Goal: Find specific page/section: Find specific page/section

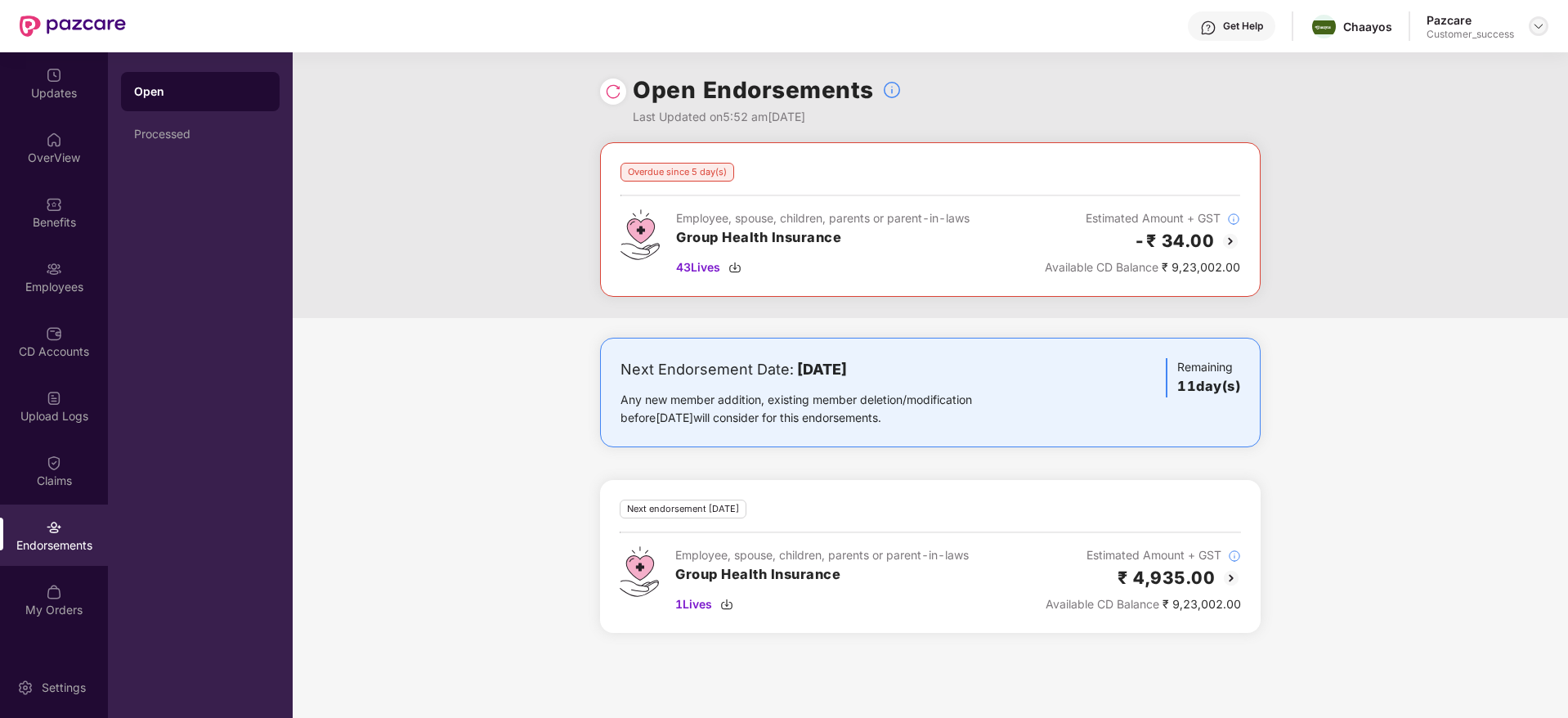
click at [1545, 22] on img at bounding box center [1539, 26] width 14 height 14
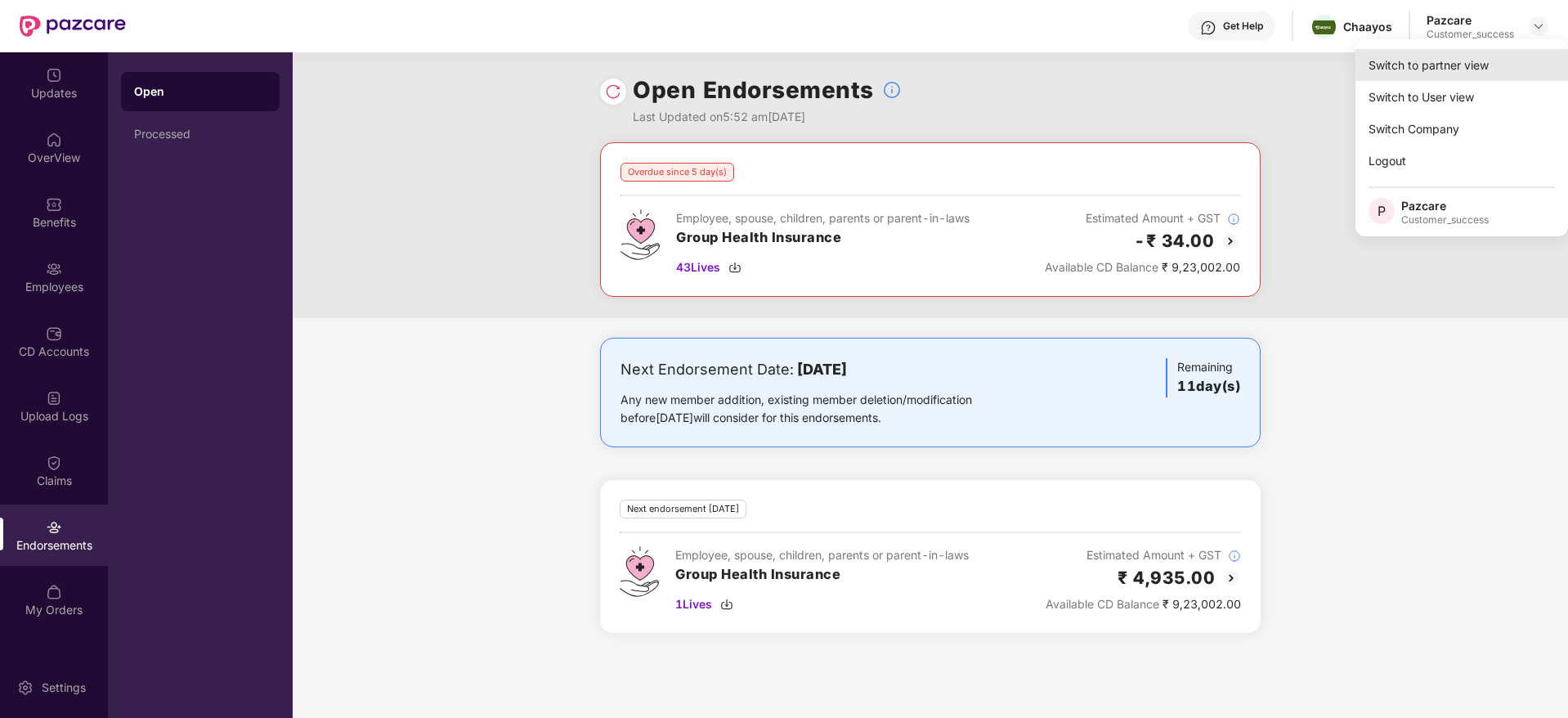
click at [1458, 68] on div "Switch to partner view" at bounding box center [1462, 65] width 213 height 32
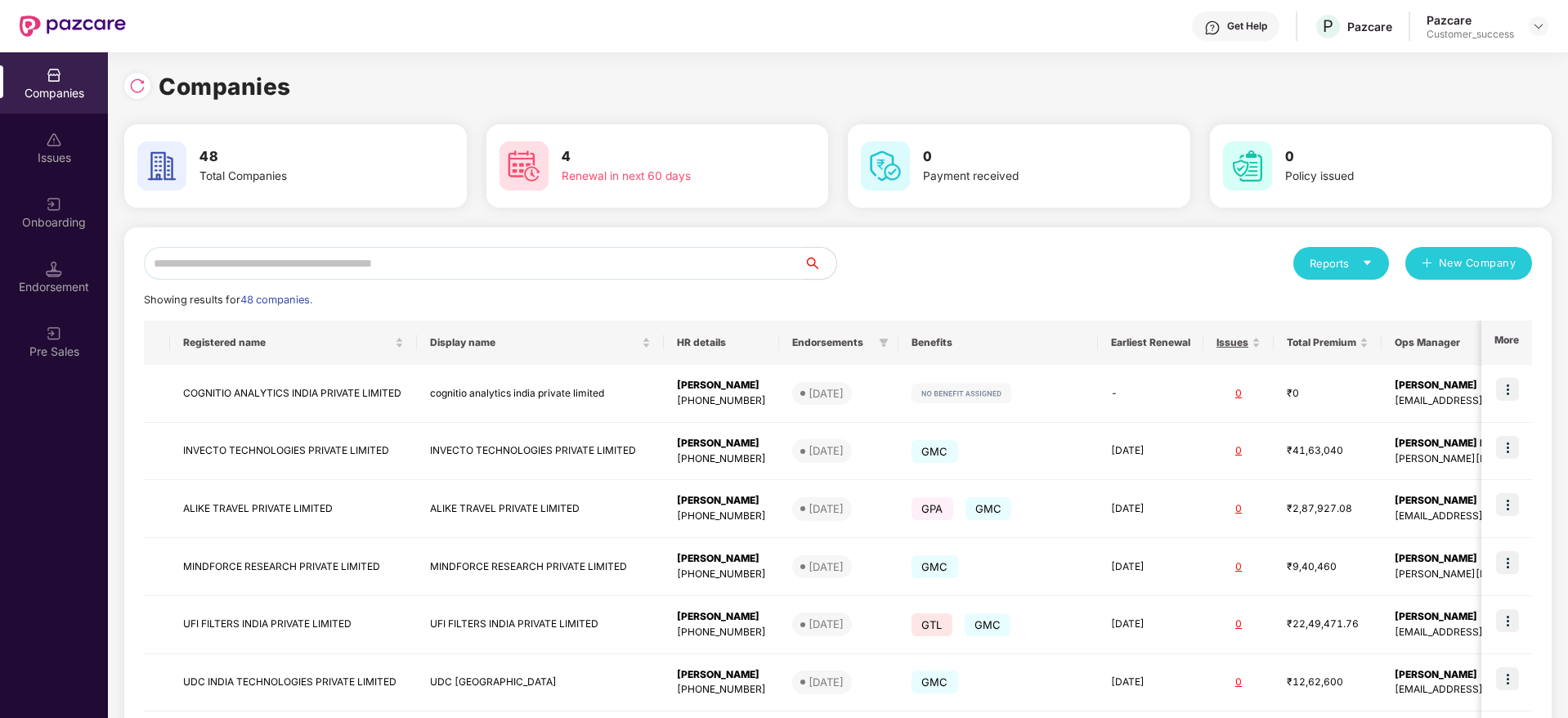
click at [200, 271] on input "text" at bounding box center [473, 264] width 660 height 33
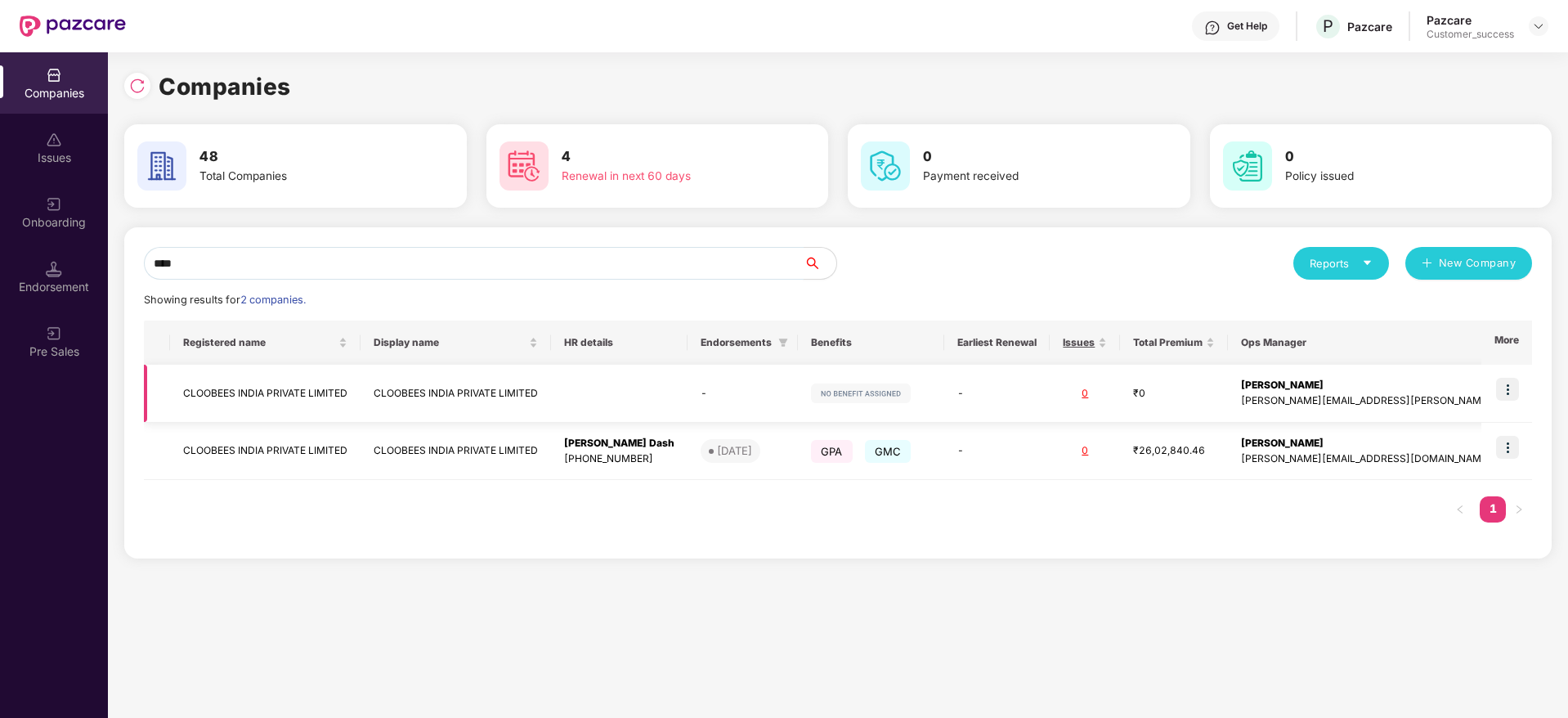
type input "****"
click at [1507, 388] on img at bounding box center [1508, 389] width 23 height 23
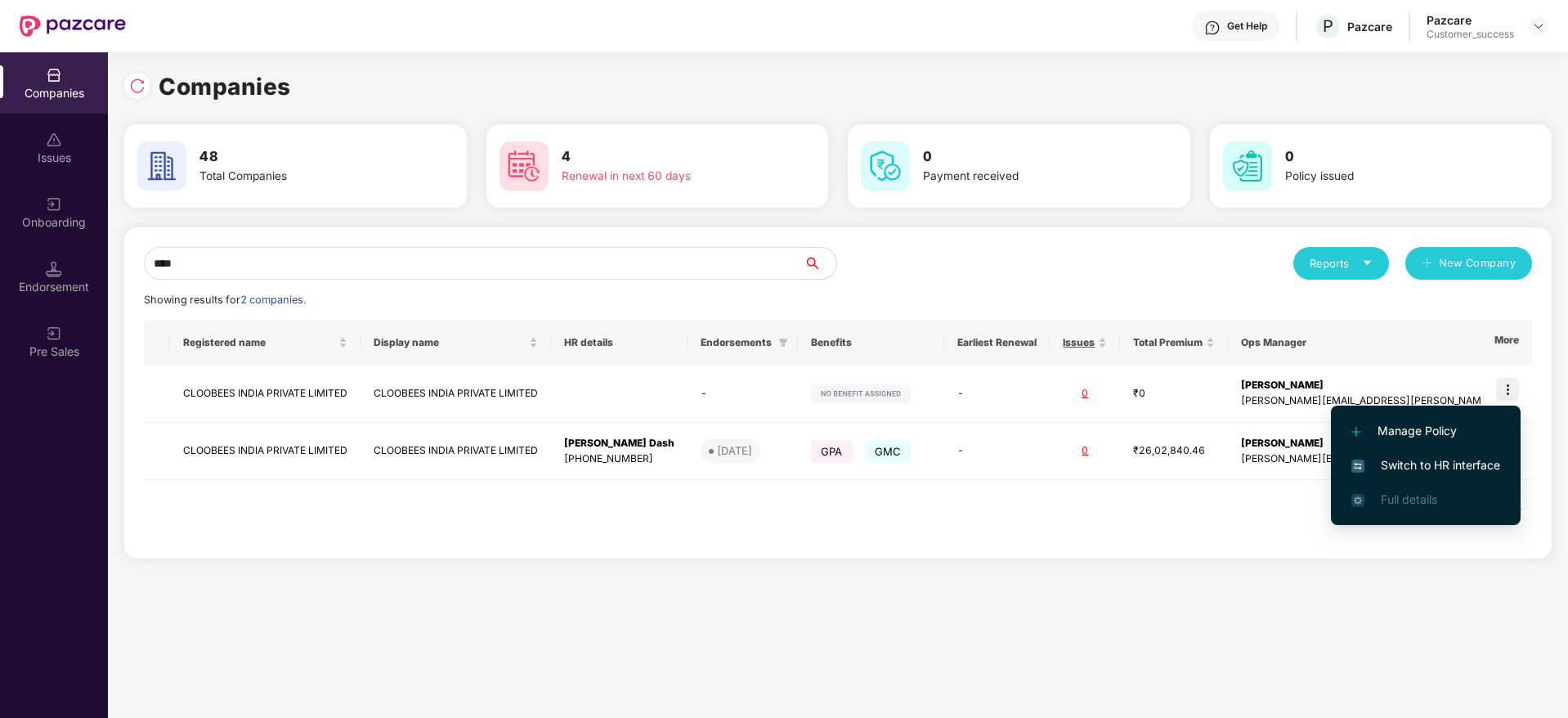
click at [1407, 462] on span "Switch to HR interface" at bounding box center [1426, 465] width 149 height 18
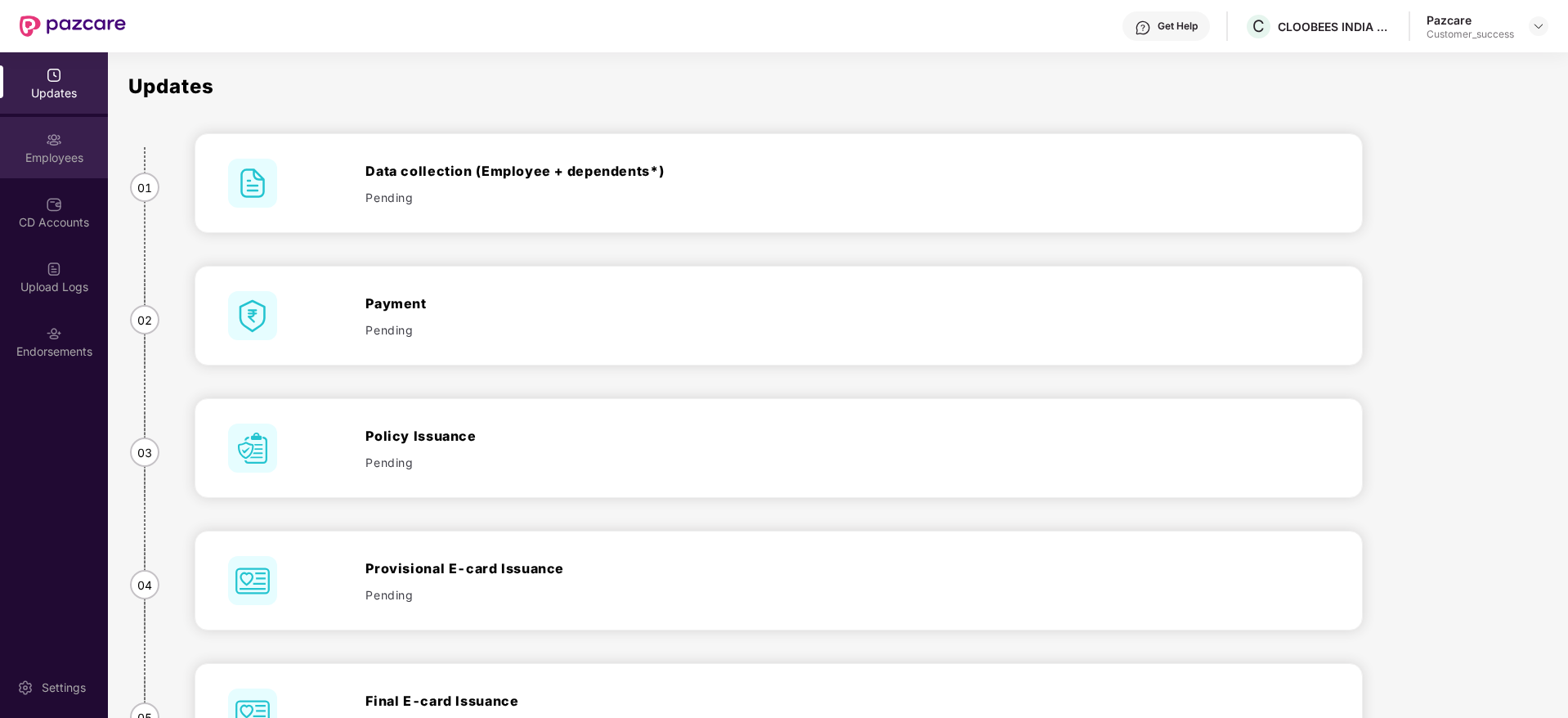
click at [56, 146] on img at bounding box center [53, 139] width 16 height 16
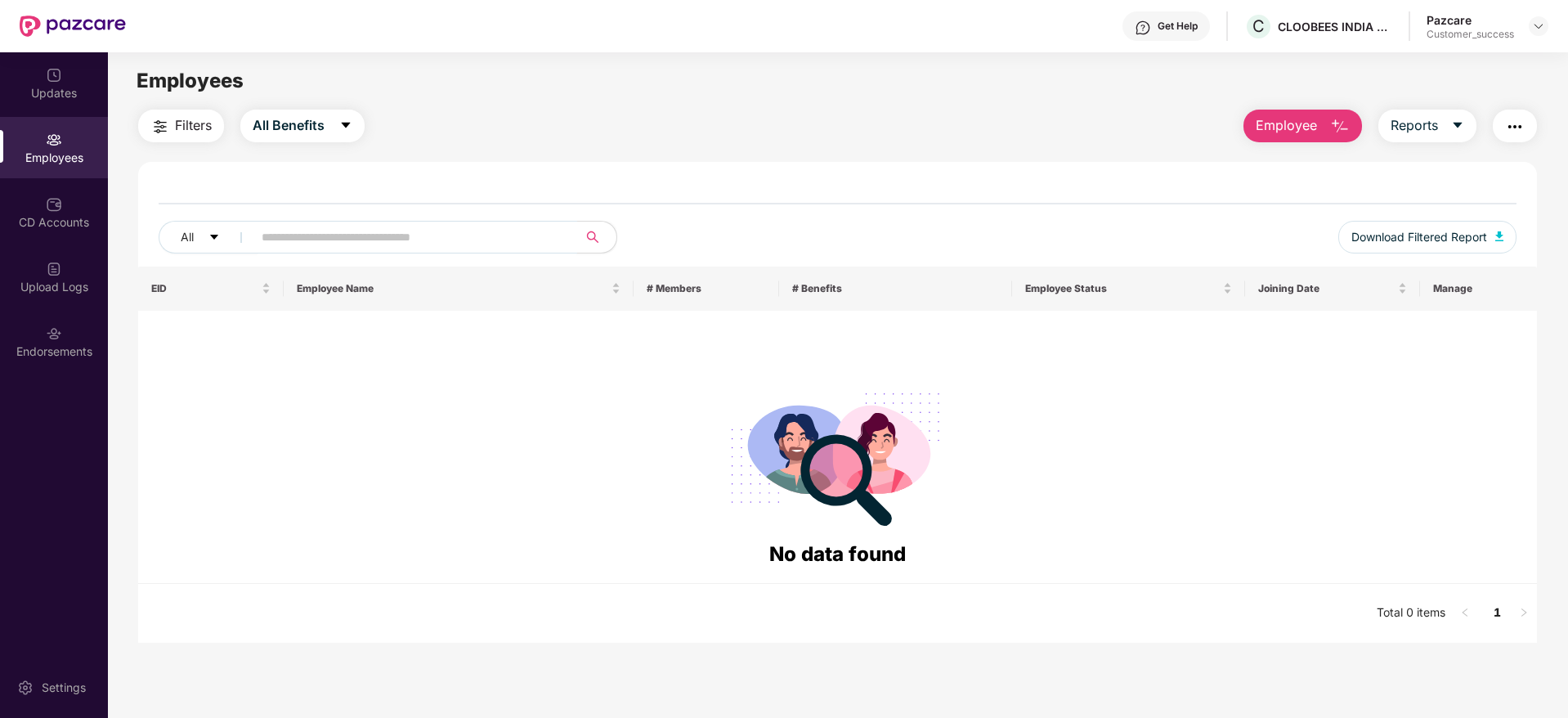
click at [343, 233] on input "text" at bounding box center [409, 237] width 294 height 24
click at [343, 233] on input "*******" at bounding box center [409, 237] width 294 height 24
type input "*"
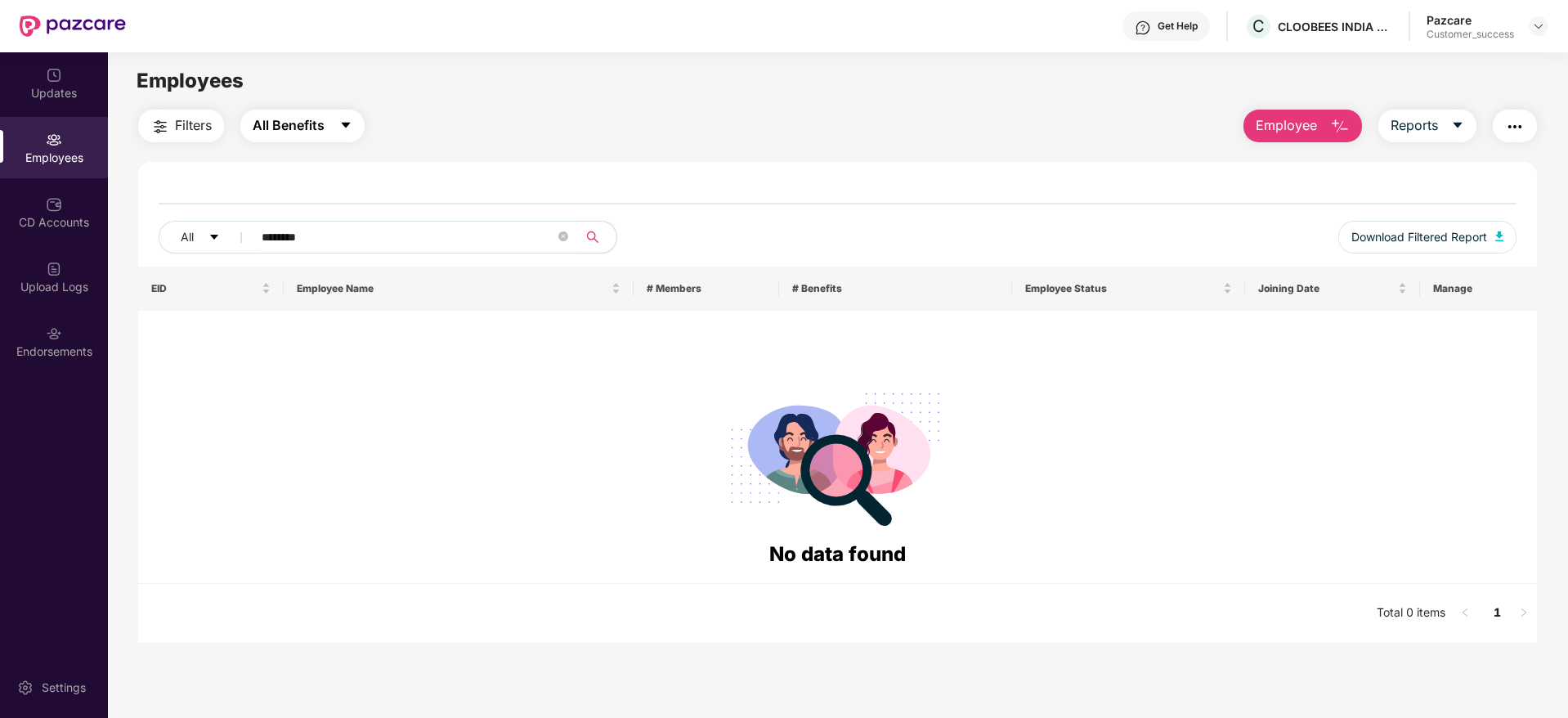
type input "********"
click at [328, 126] on button "All Benefits" at bounding box center [302, 126] width 125 height 33
click at [319, 168] on span "All Benefits" at bounding box center [310, 171] width 72 height 18
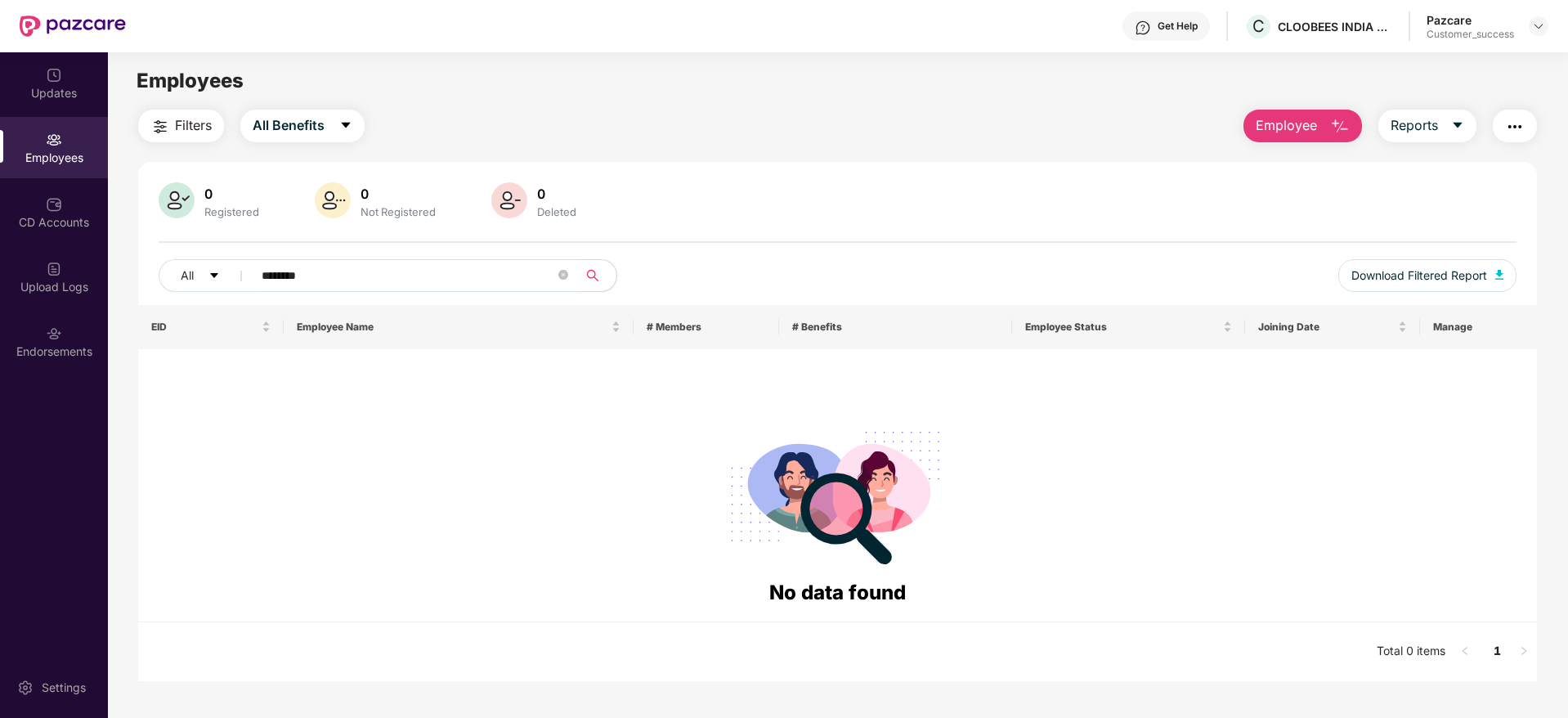
click at [347, 273] on input "********" at bounding box center [409, 275] width 294 height 24
click at [285, 136] on button "All Benefits" at bounding box center [302, 126] width 125 height 33
click at [301, 170] on span "All Benefits" at bounding box center [310, 171] width 72 height 18
click at [1546, 32] on div at bounding box center [1539, 26] width 19 height 19
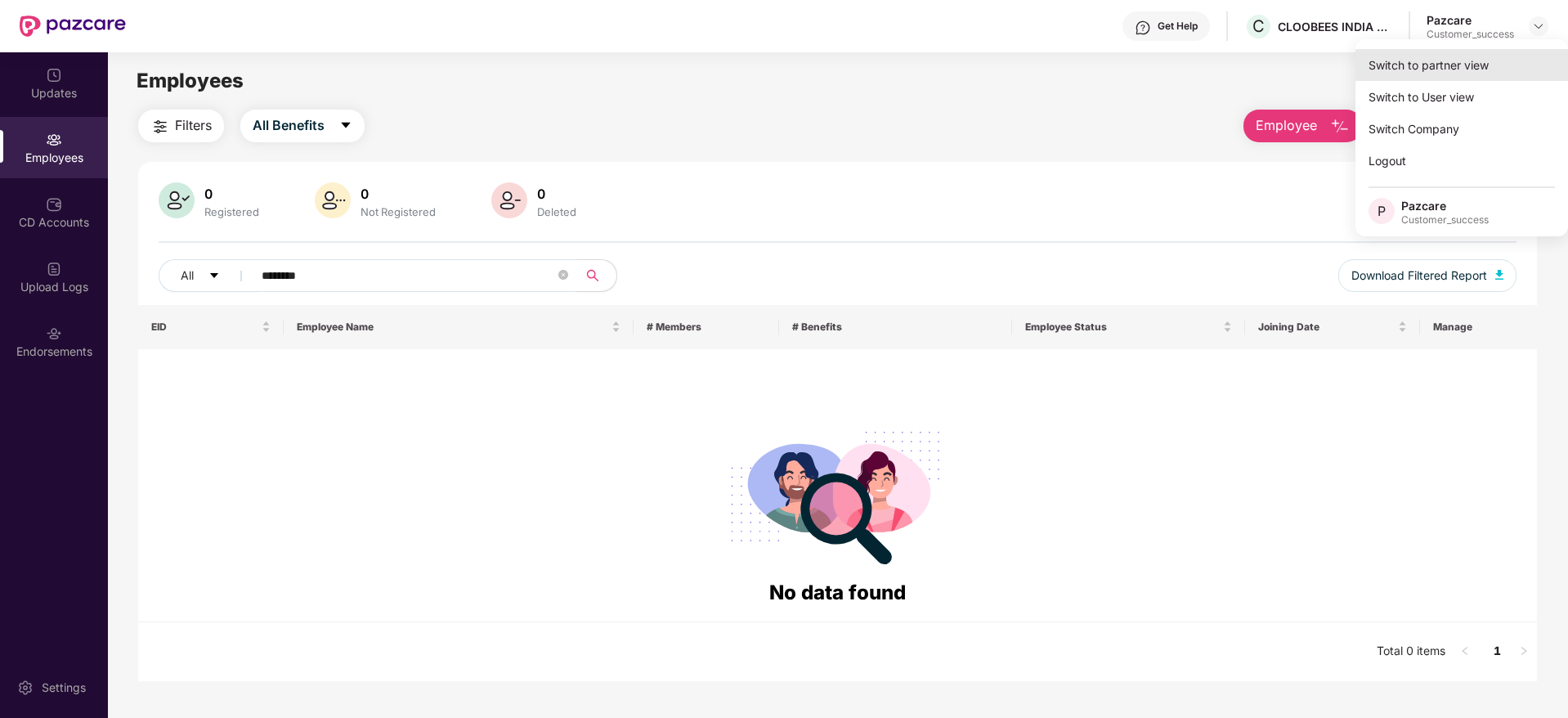
click at [1475, 63] on div "Switch to partner view" at bounding box center [1462, 65] width 213 height 32
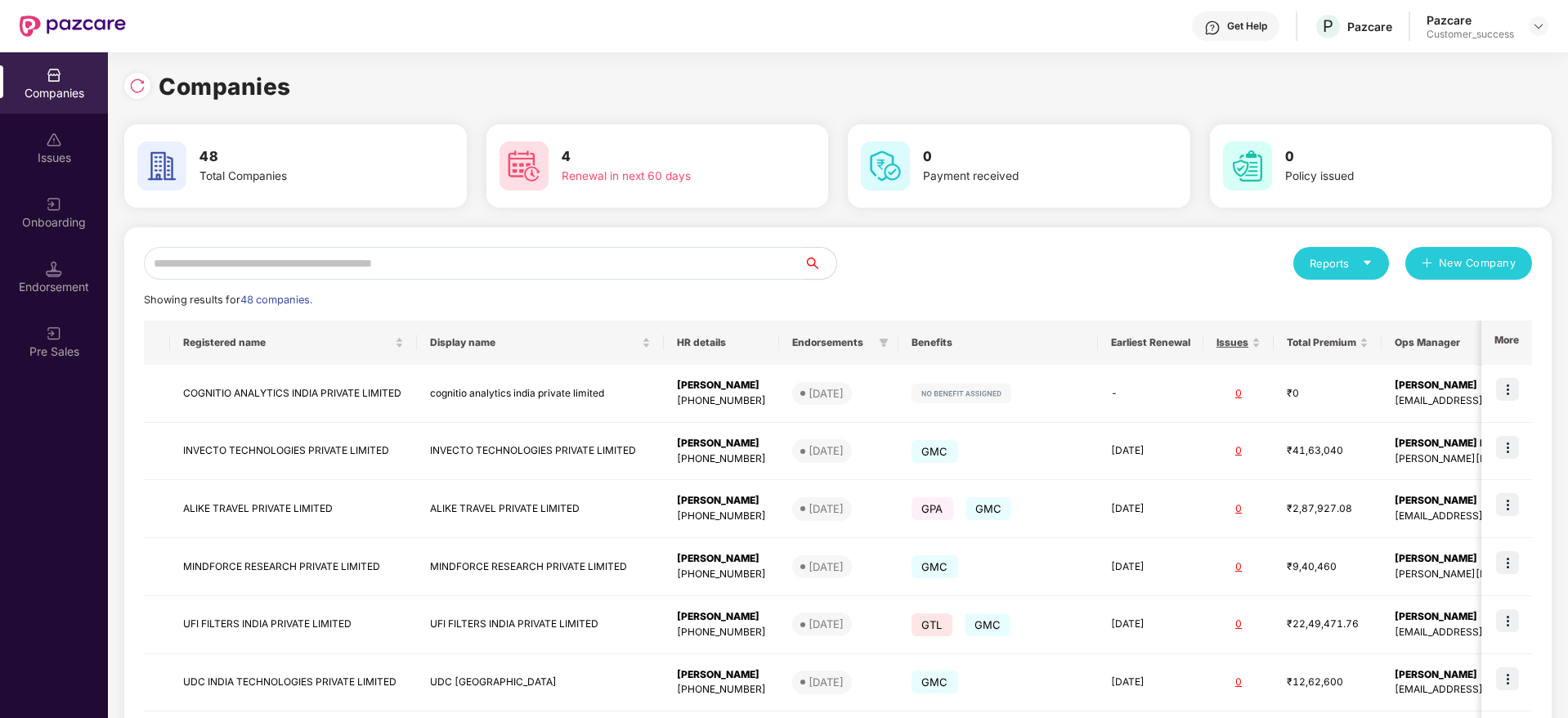
click at [336, 275] on input "text" at bounding box center [473, 264] width 660 height 33
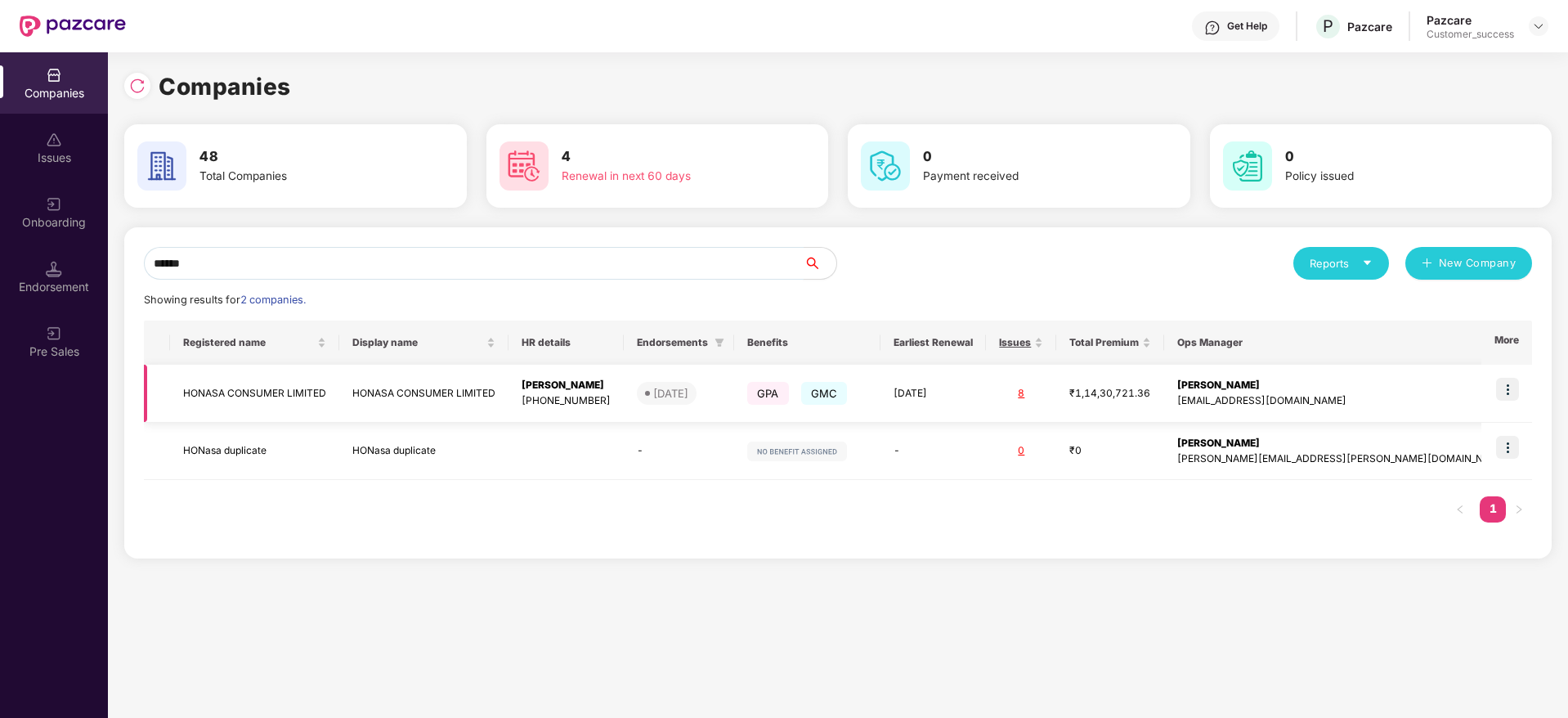
type input "******"
click at [1513, 391] on img at bounding box center [1508, 389] width 23 height 23
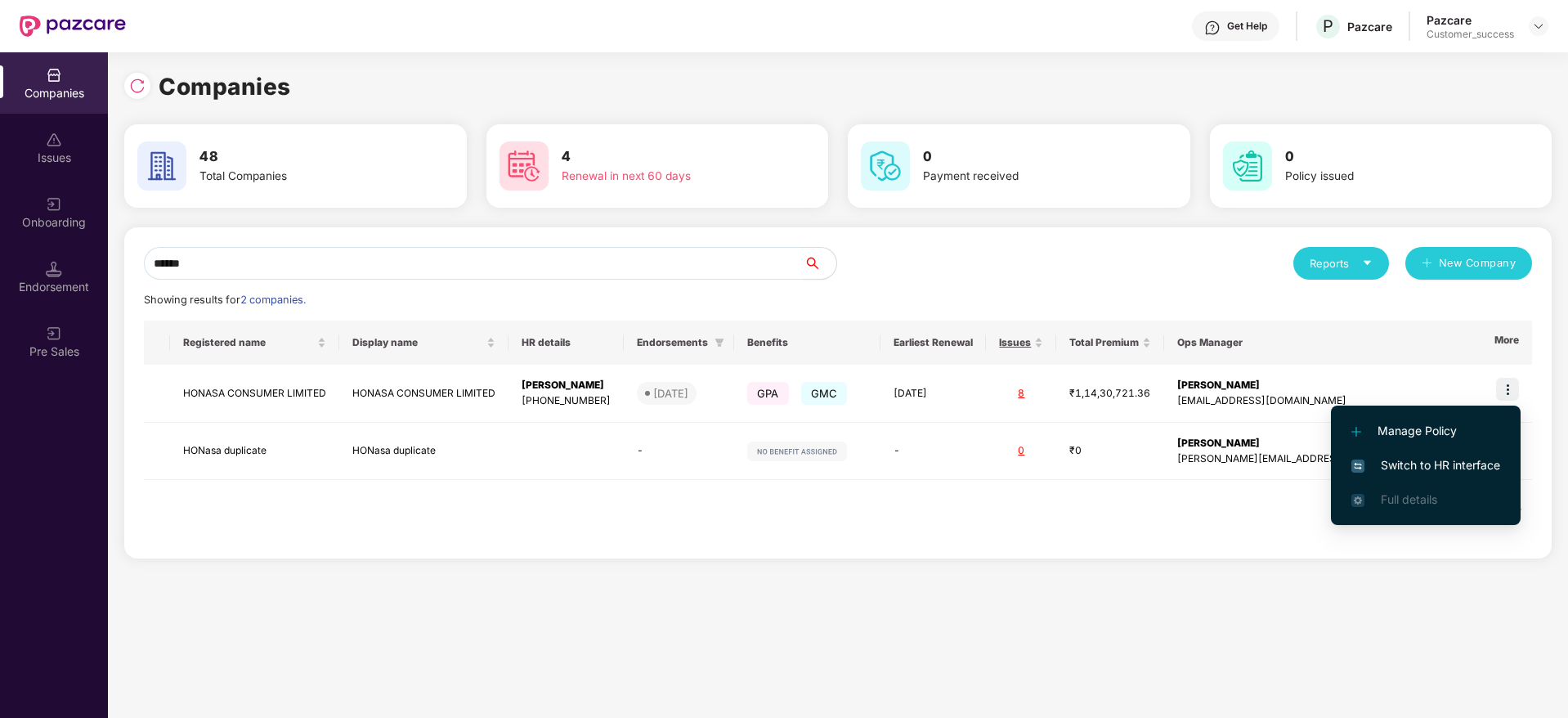
click at [1422, 463] on span "Switch to HR interface" at bounding box center [1426, 465] width 149 height 18
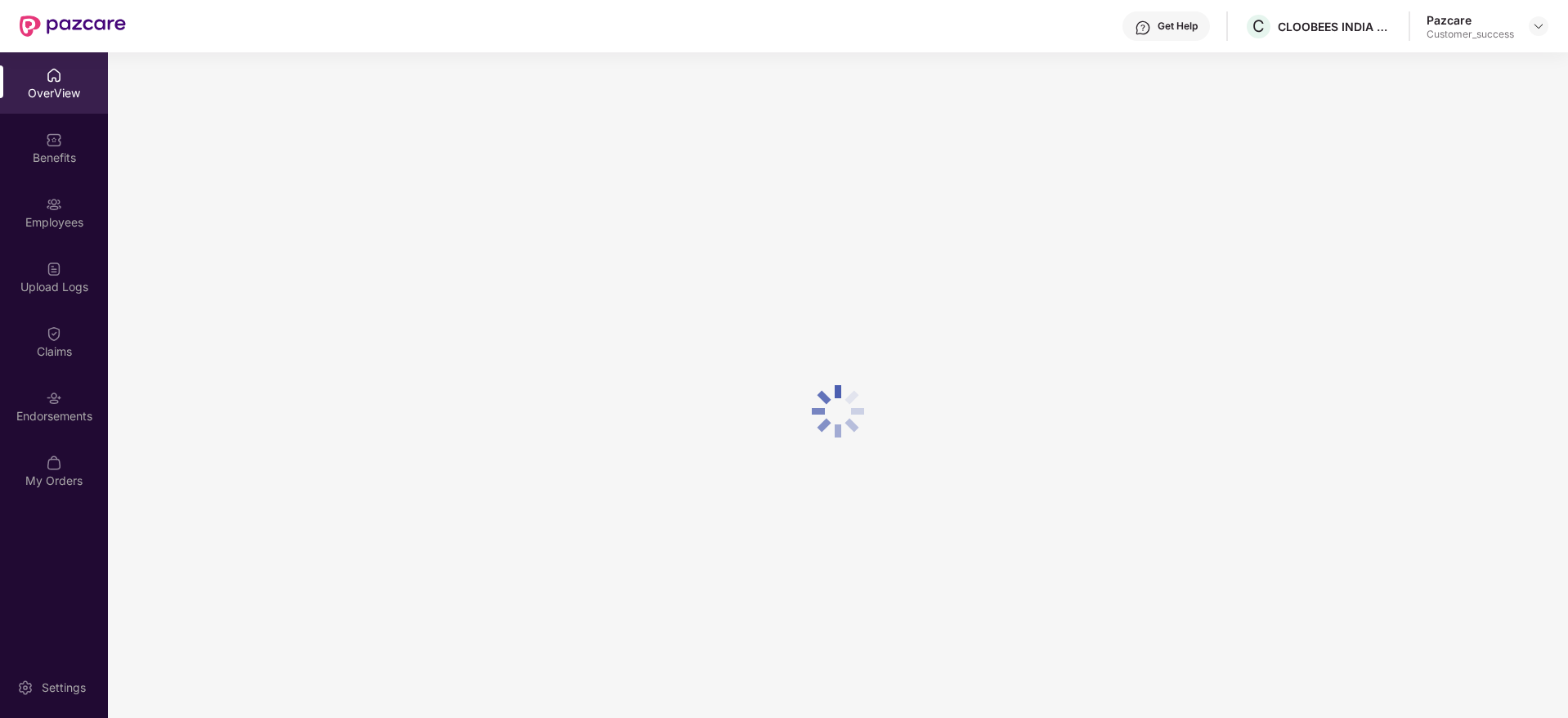
click at [52, 206] on img at bounding box center [53, 204] width 16 height 16
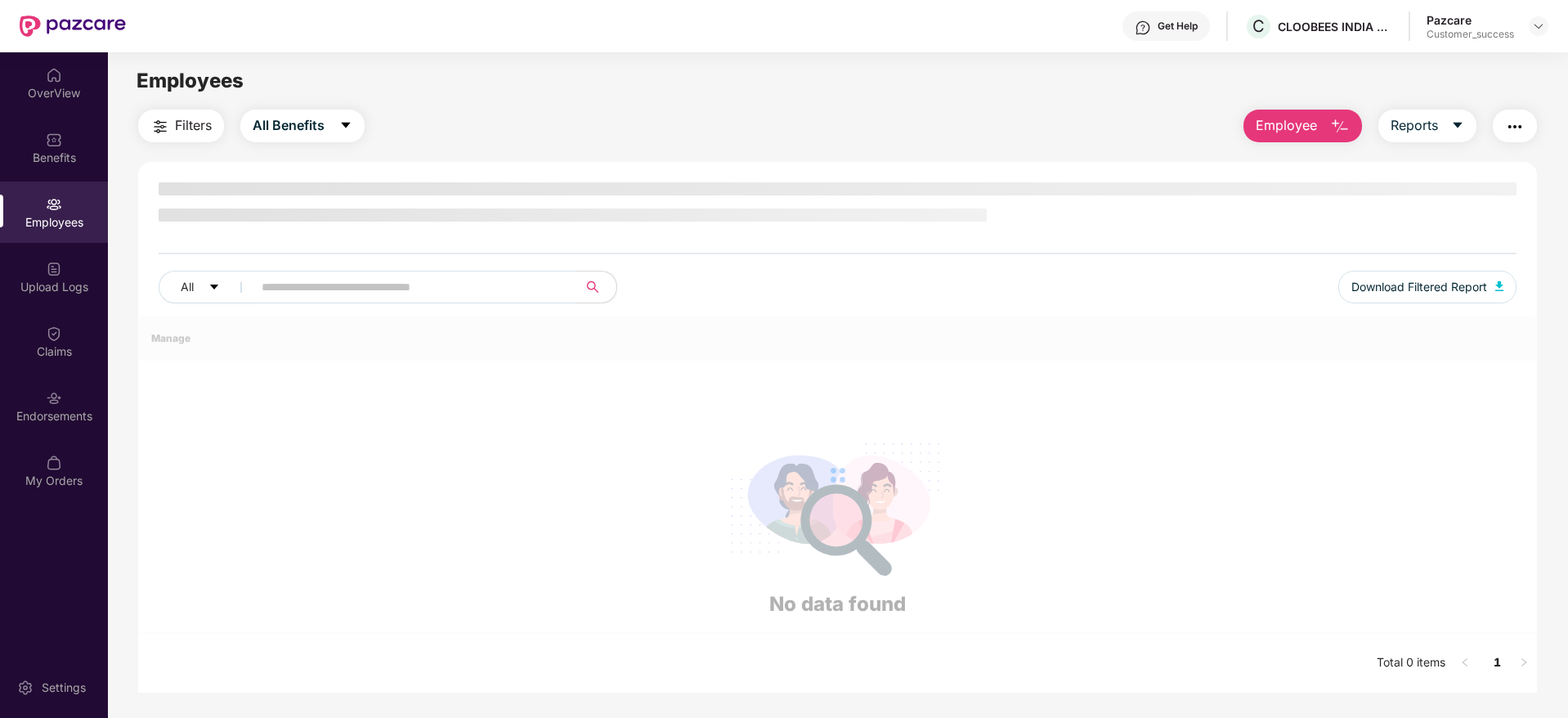
click at [52, 206] on img at bounding box center [53, 204] width 16 height 16
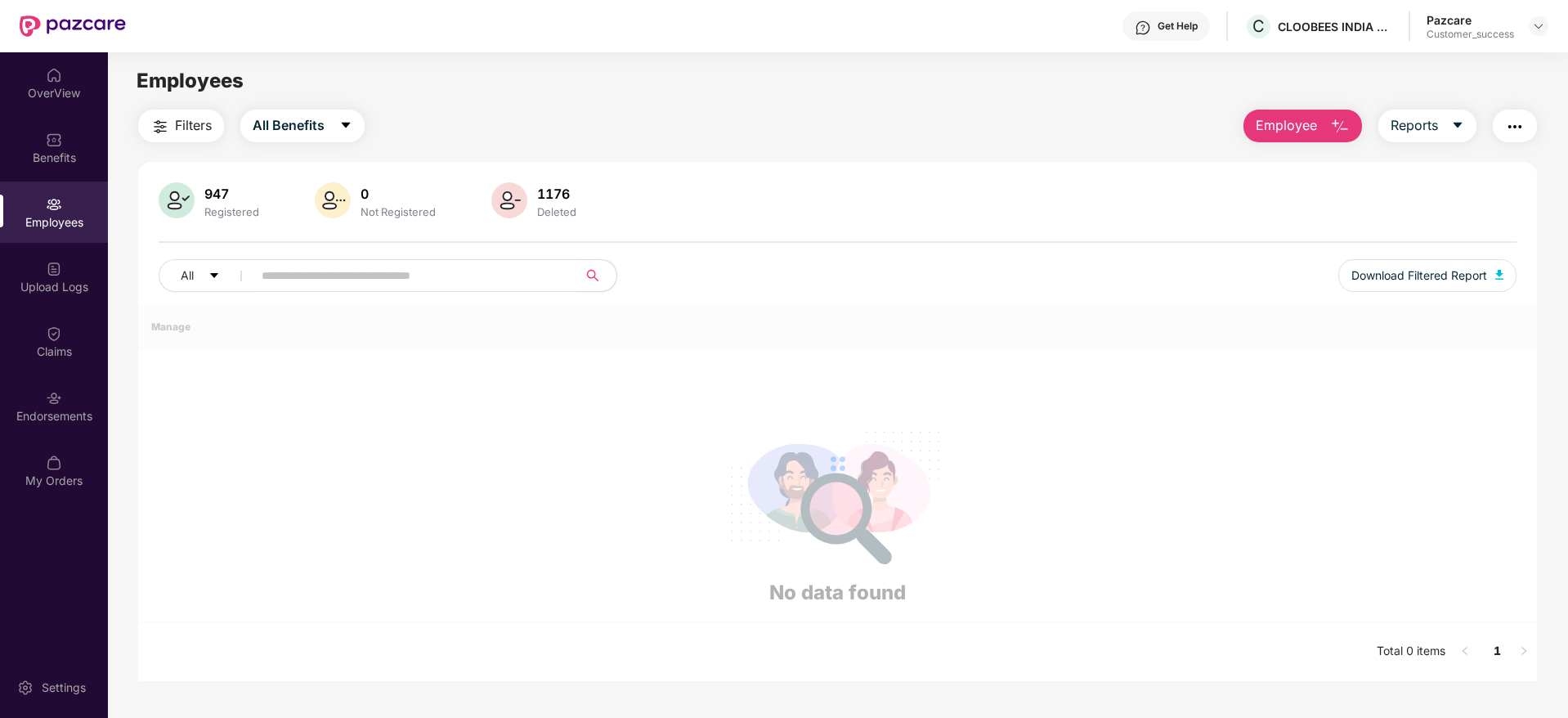
click at [59, 215] on div "Employees" at bounding box center [54, 222] width 108 height 16
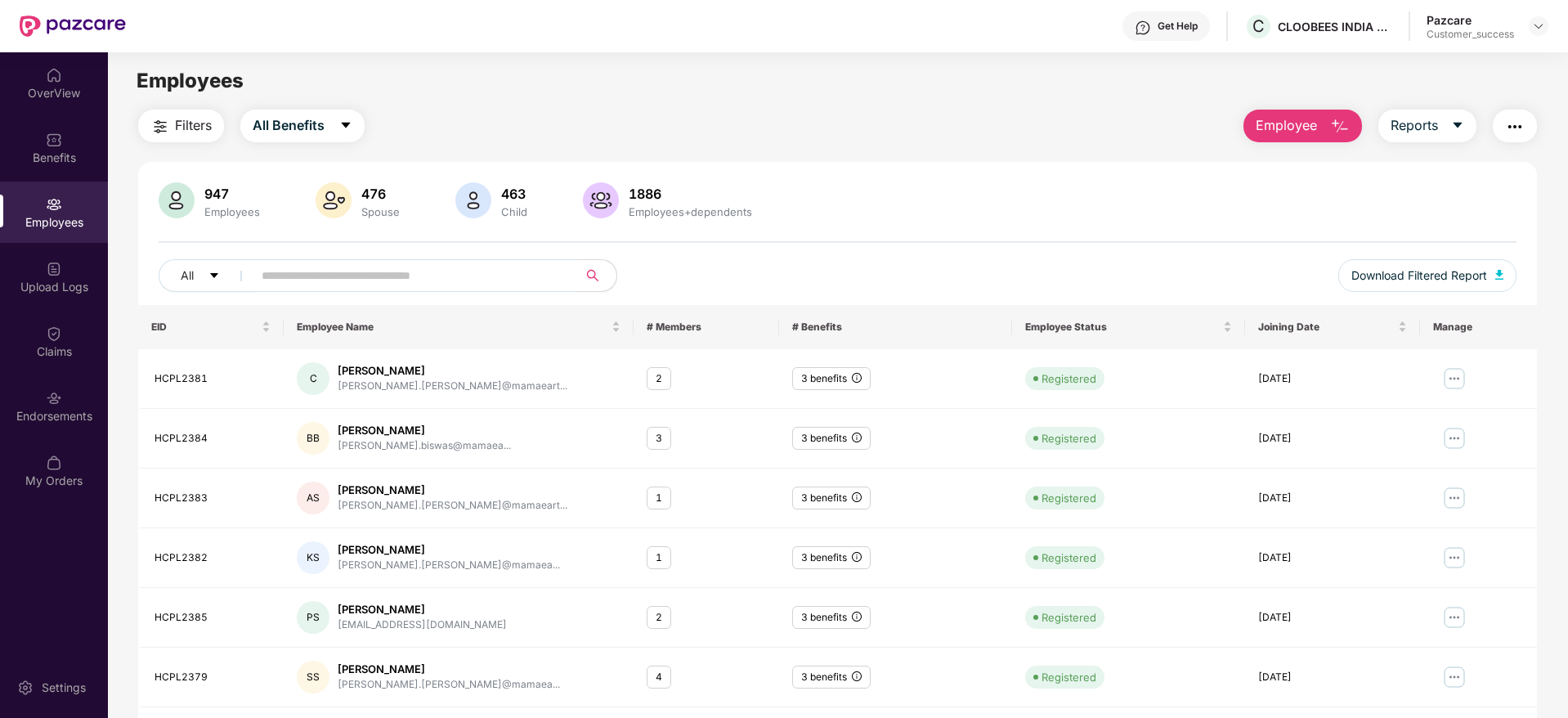
click at [284, 268] on input "text" at bounding box center [409, 275] width 294 height 24
click at [316, 128] on span "All Benefits" at bounding box center [289, 125] width 71 height 20
click at [54, 146] on img at bounding box center [53, 139] width 16 height 16
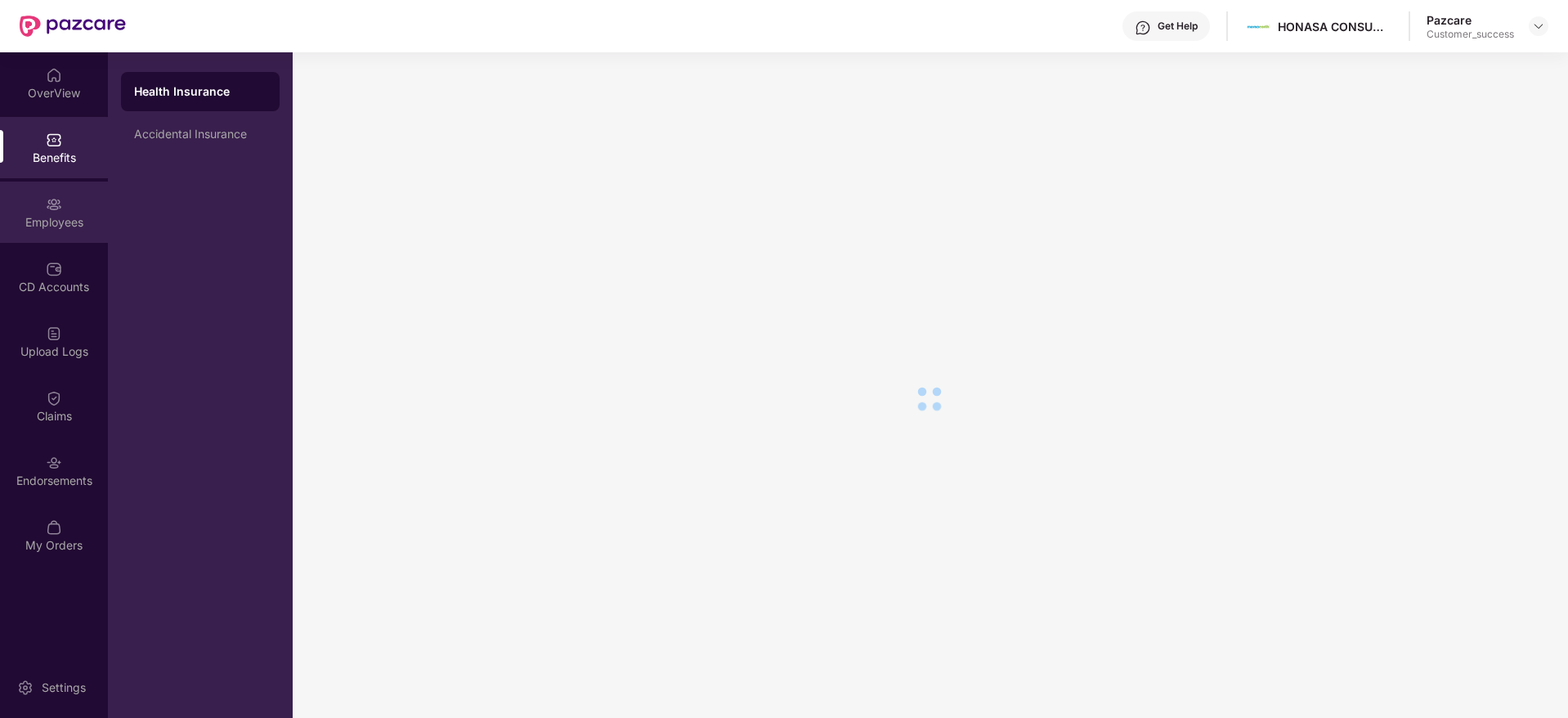
click at [51, 223] on div "Employees" at bounding box center [54, 222] width 108 height 16
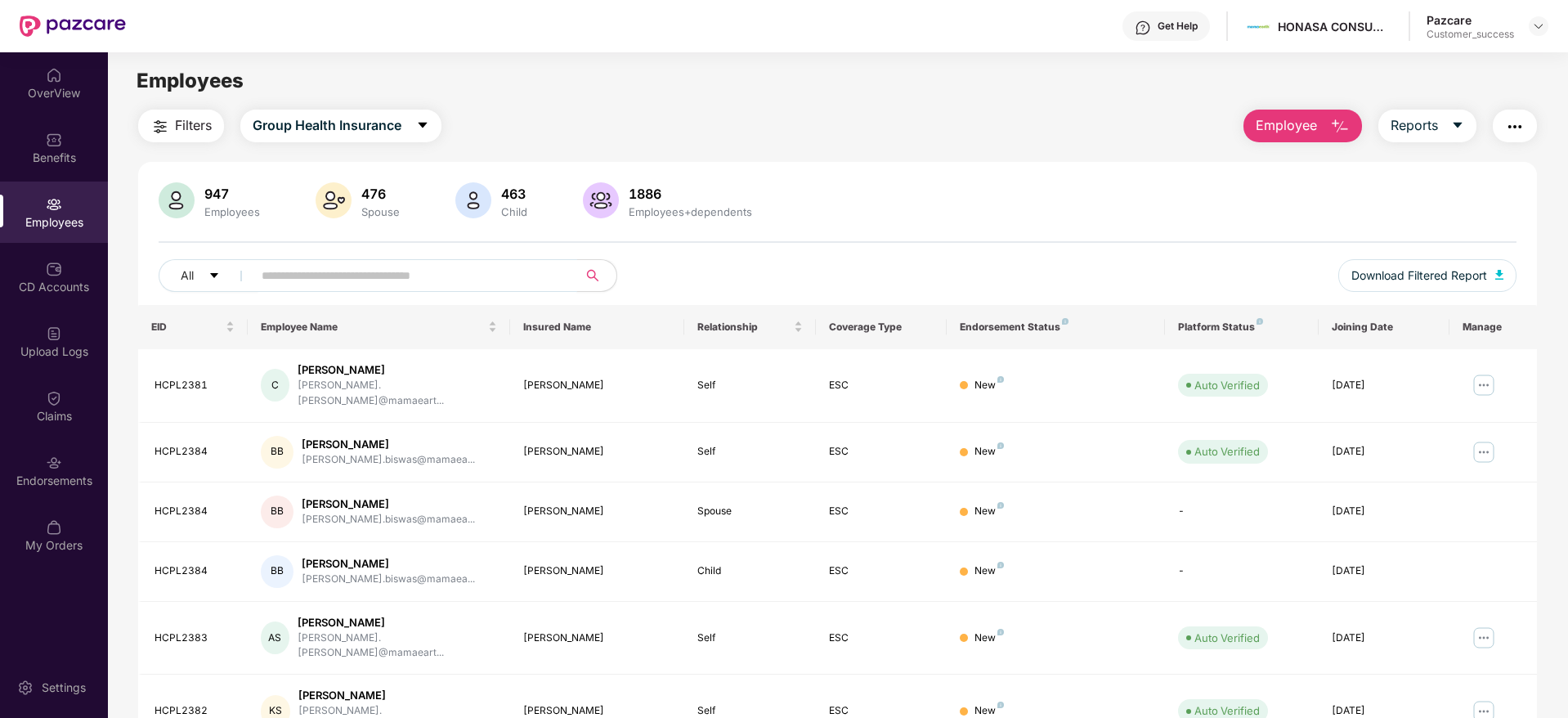
click at [339, 273] on input "text" at bounding box center [409, 275] width 294 height 24
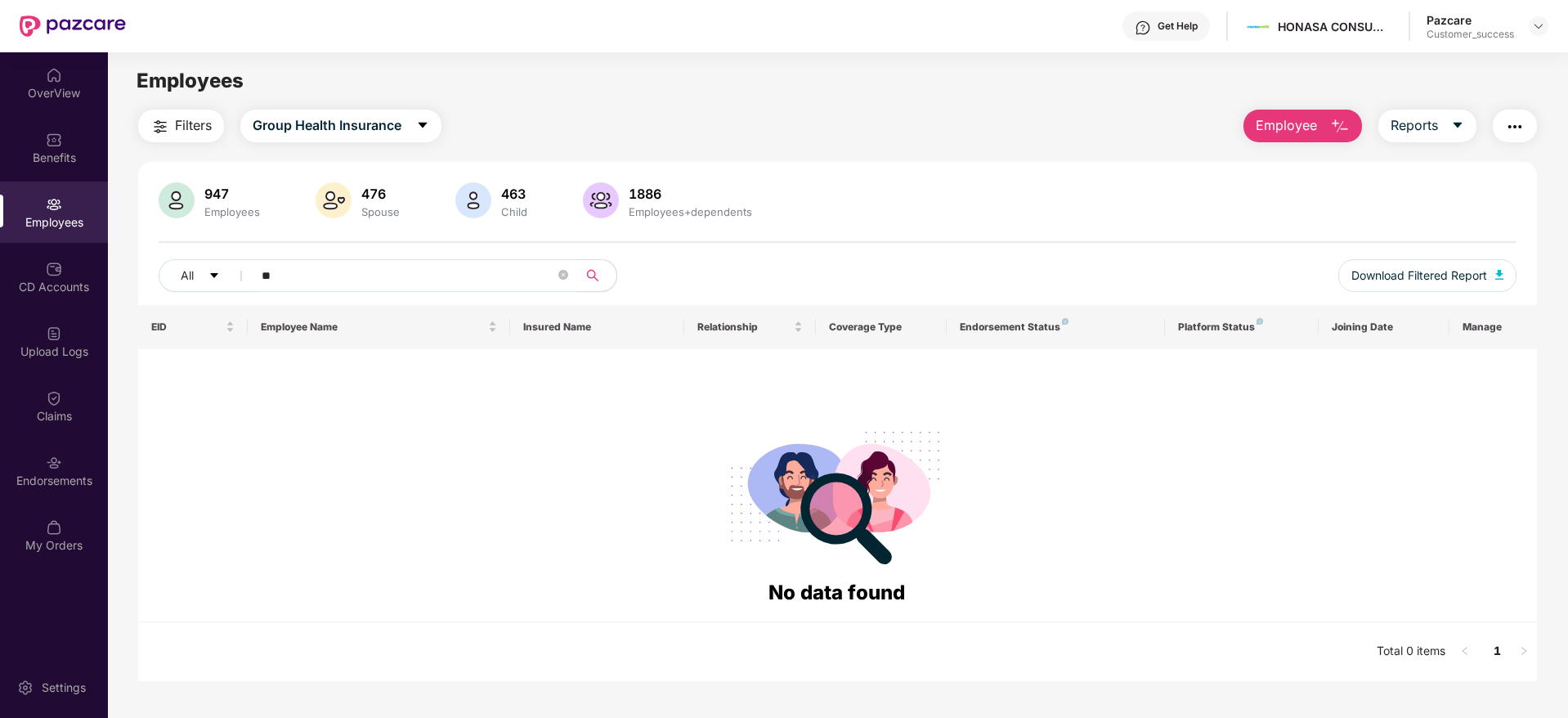
type input "*"
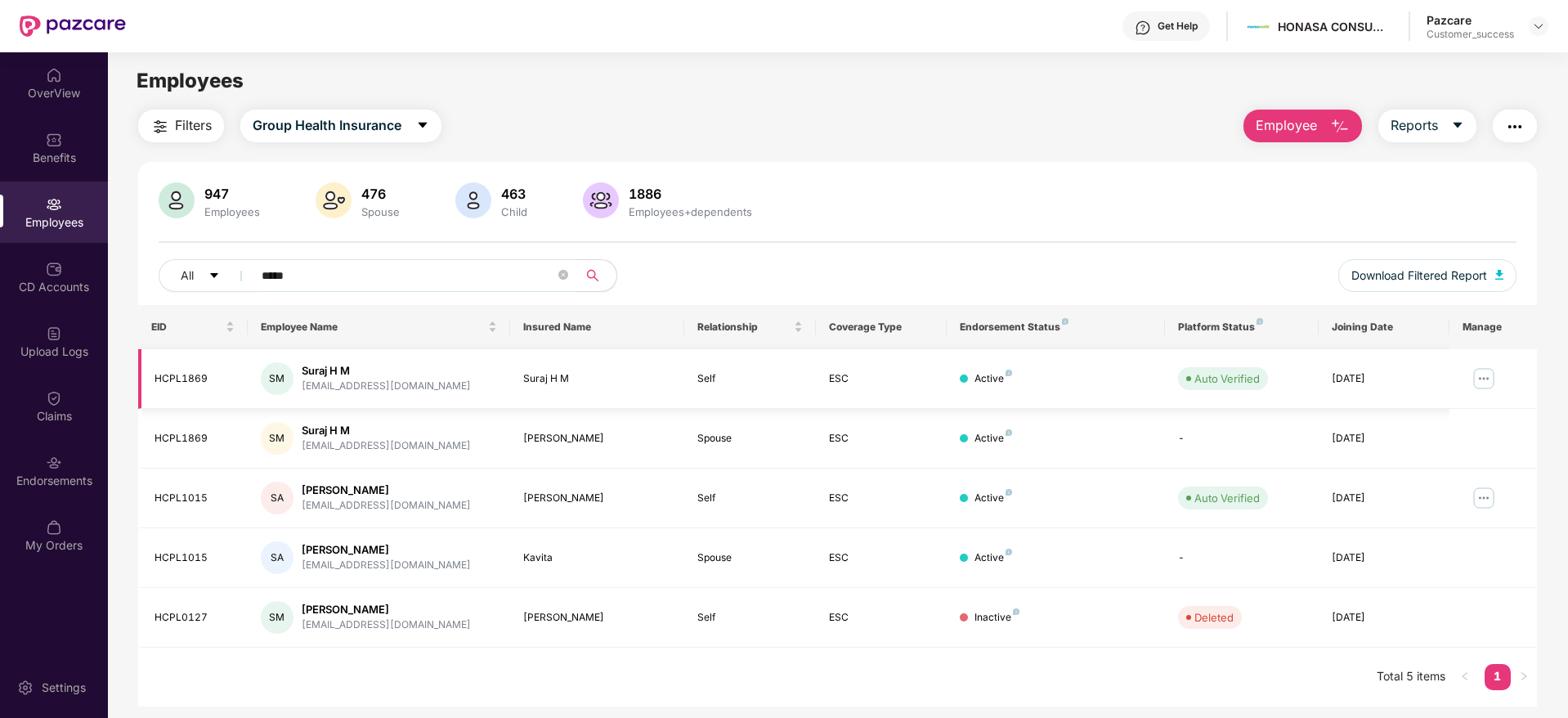
type input "*****"
click at [1490, 383] on img at bounding box center [1483, 378] width 26 height 26
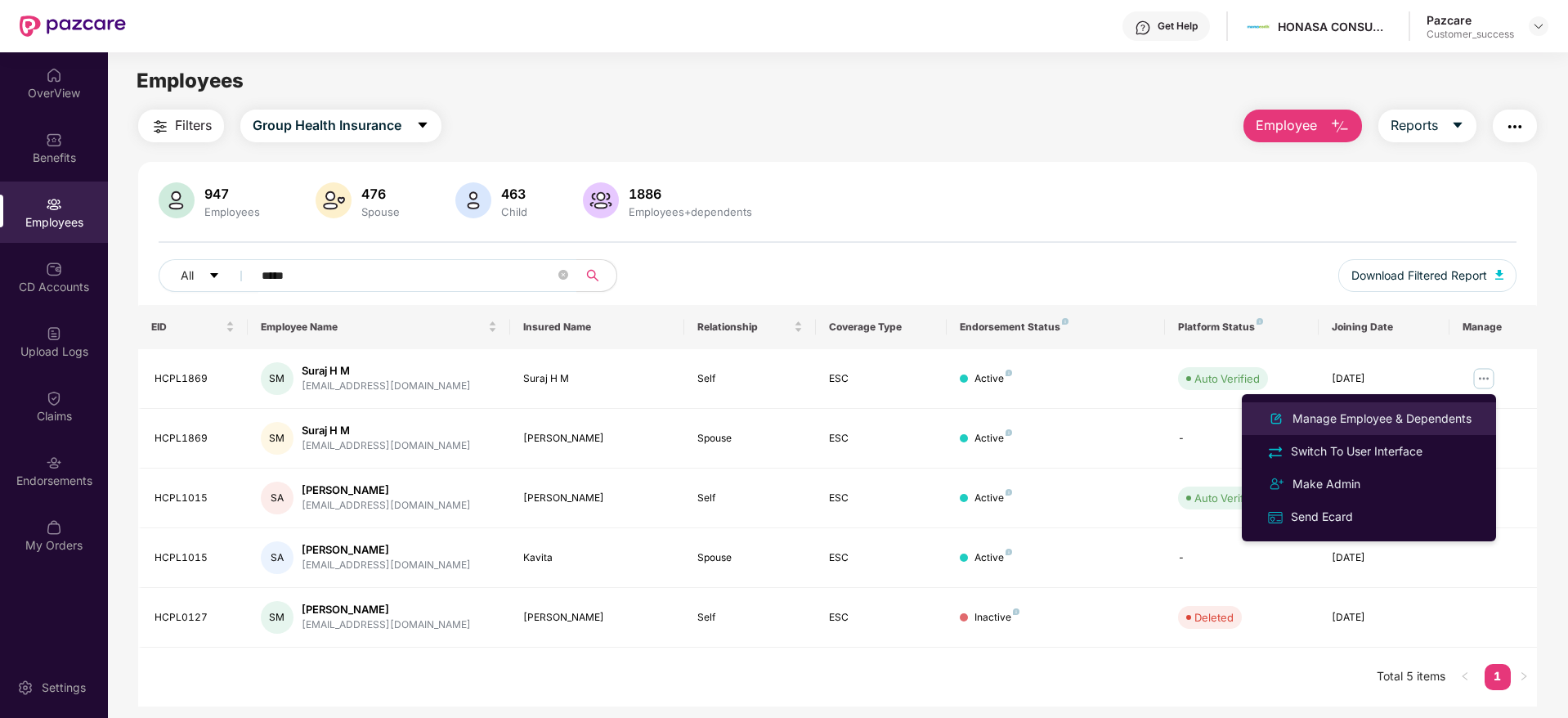
click at [1357, 427] on div "Manage Employee & Dependents" at bounding box center [1383, 418] width 185 height 18
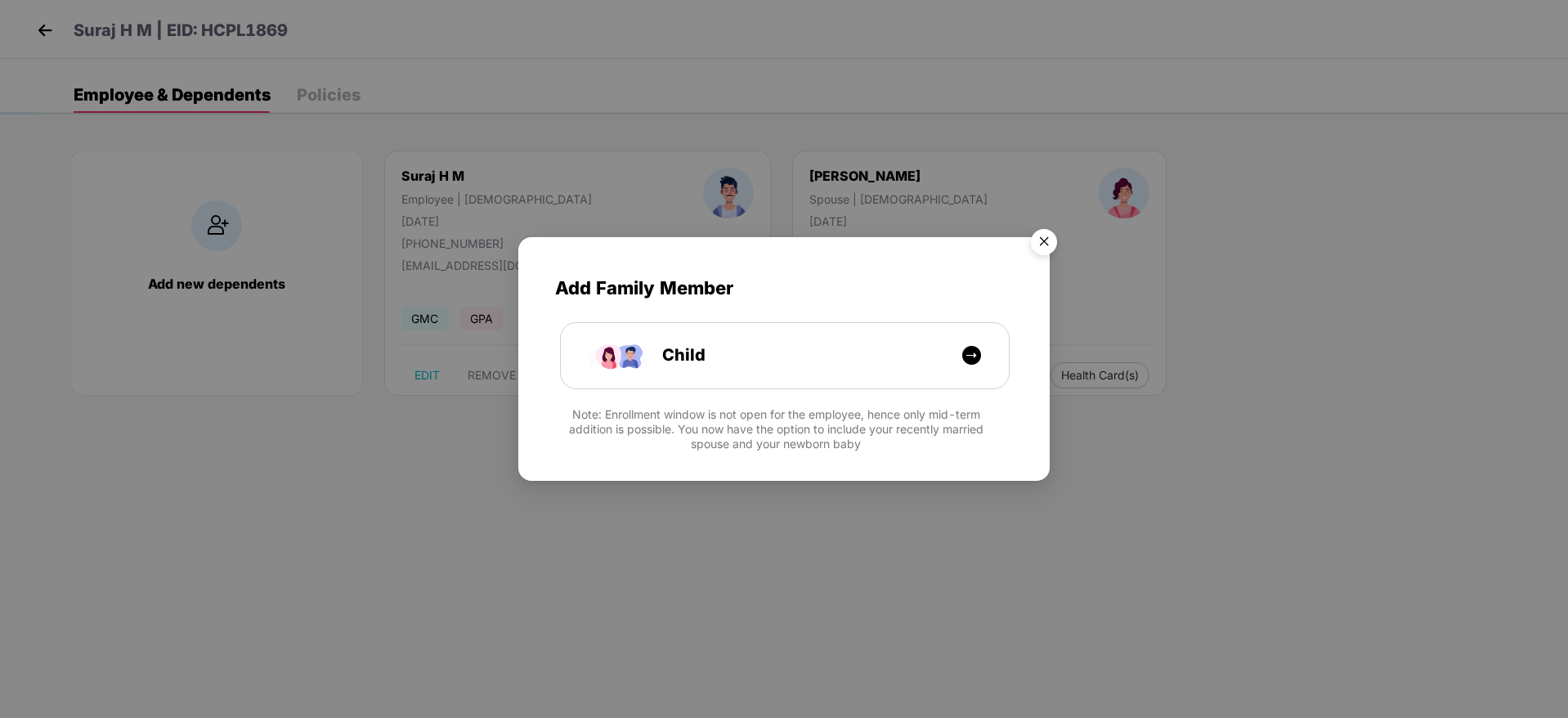
click at [1048, 247] on img "Close" at bounding box center [1043, 244] width 45 height 45
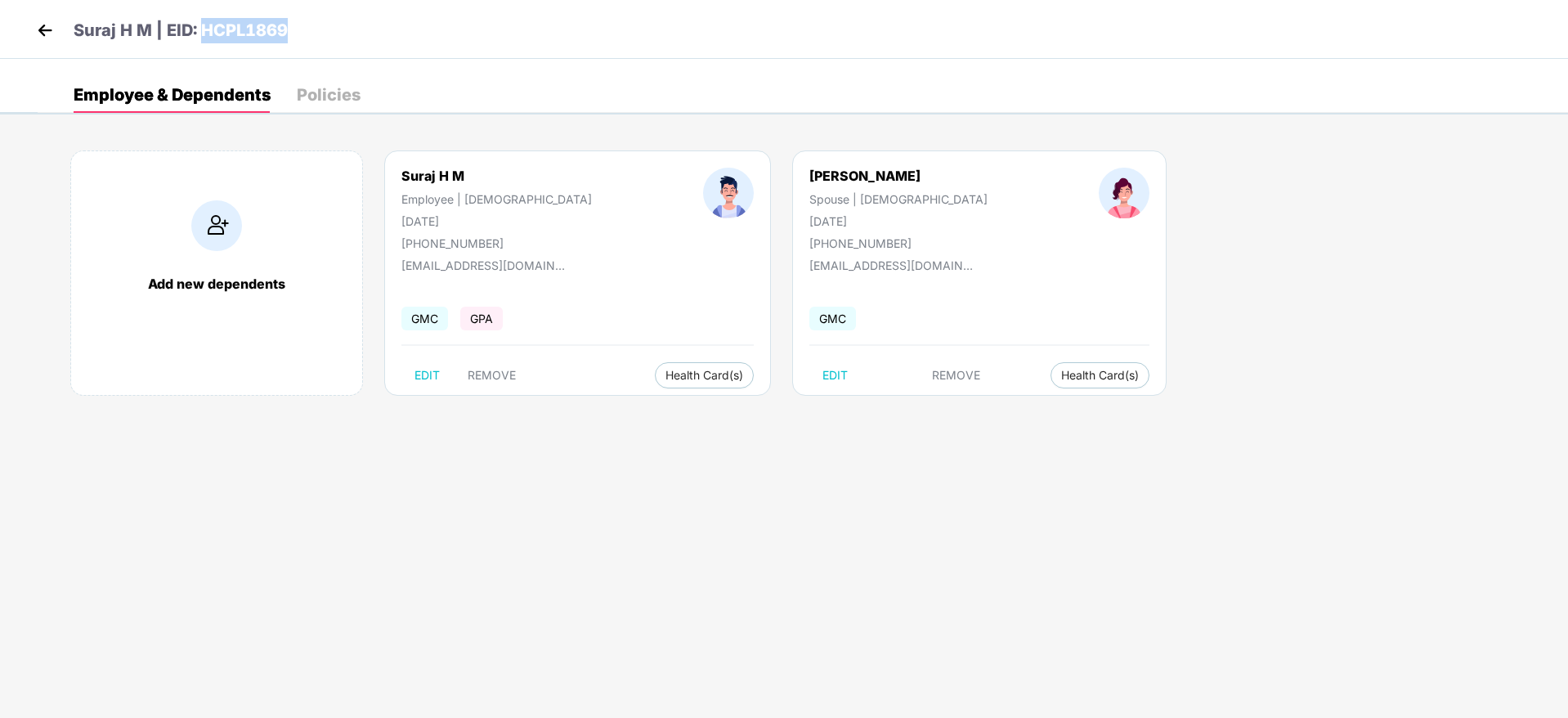
drag, startPoint x: 297, startPoint y: 34, endPoint x: 201, endPoint y: 30, distance: 96.1
click at [201, 30] on div "Suraj H M | EID: HCPL1869" at bounding box center [784, 29] width 1568 height 59
copy p "HCPL1869"
click at [949, 419] on li "Health Insurance(ESC)" at bounding box center [979, 408] width 162 height 26
click at [50, 26] on img at bounding box center [44, 30] width 24 height 24
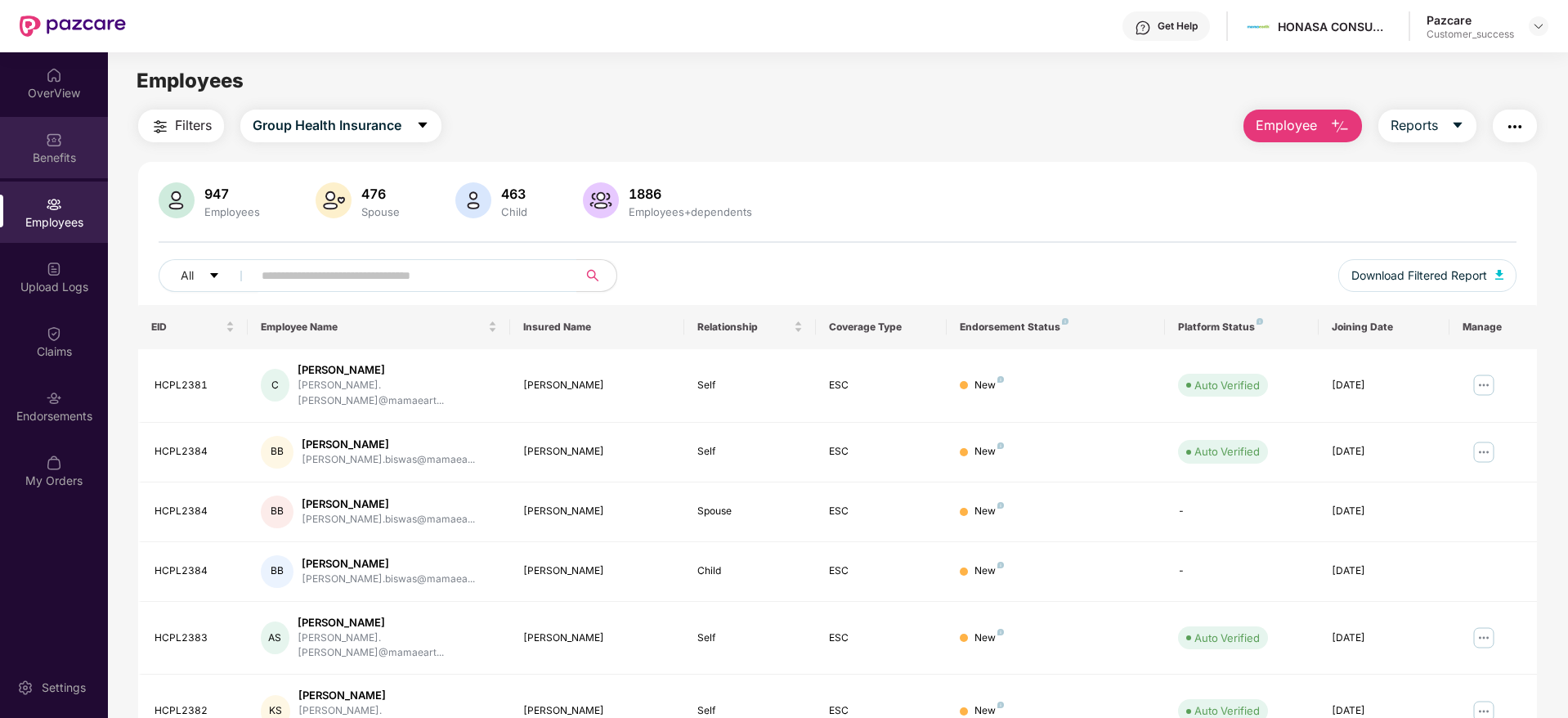
click at [50, 150] on div "Benefits" at bounding box center [54, 158] width 108 height 16
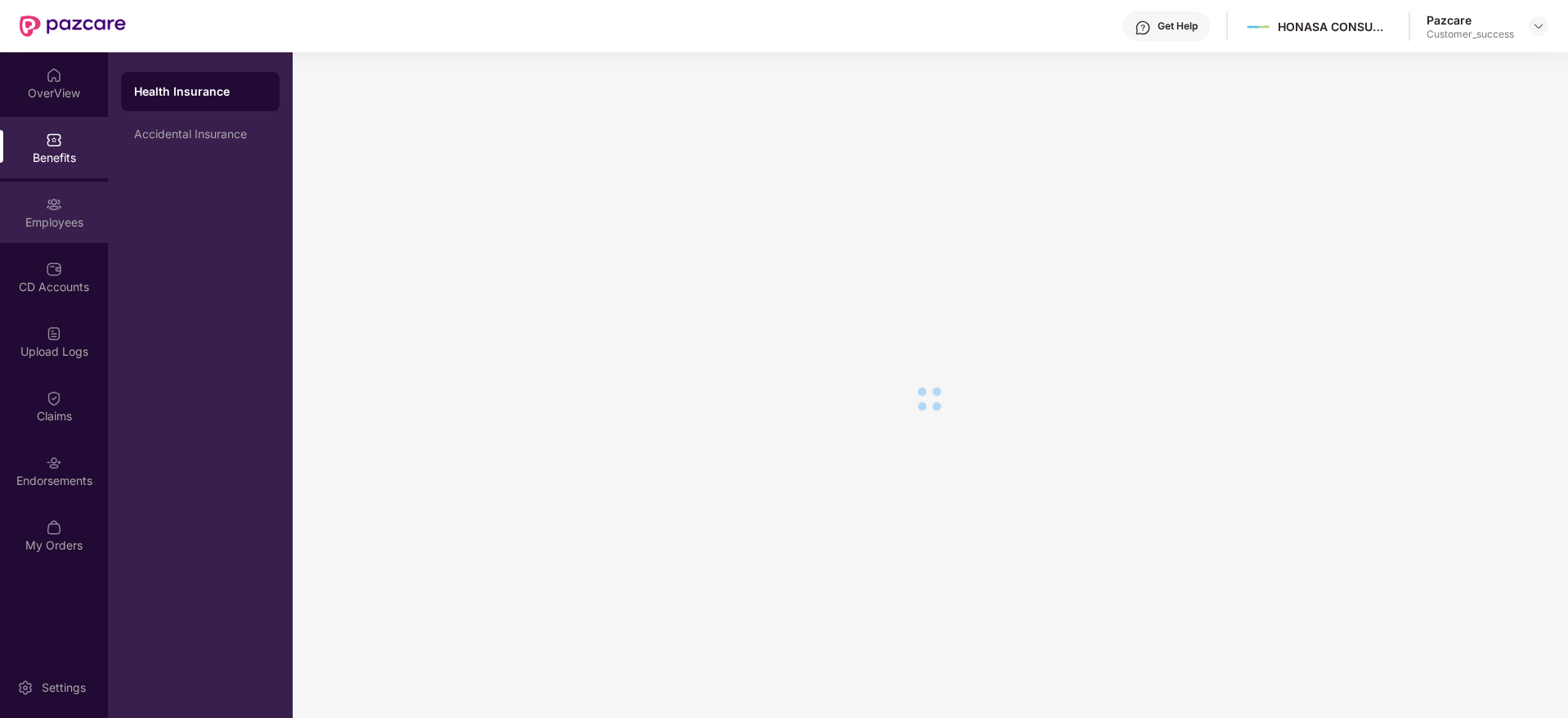
click at [76, 217] on div "Employees" at bounding box center [54, 222] width 108 height 16
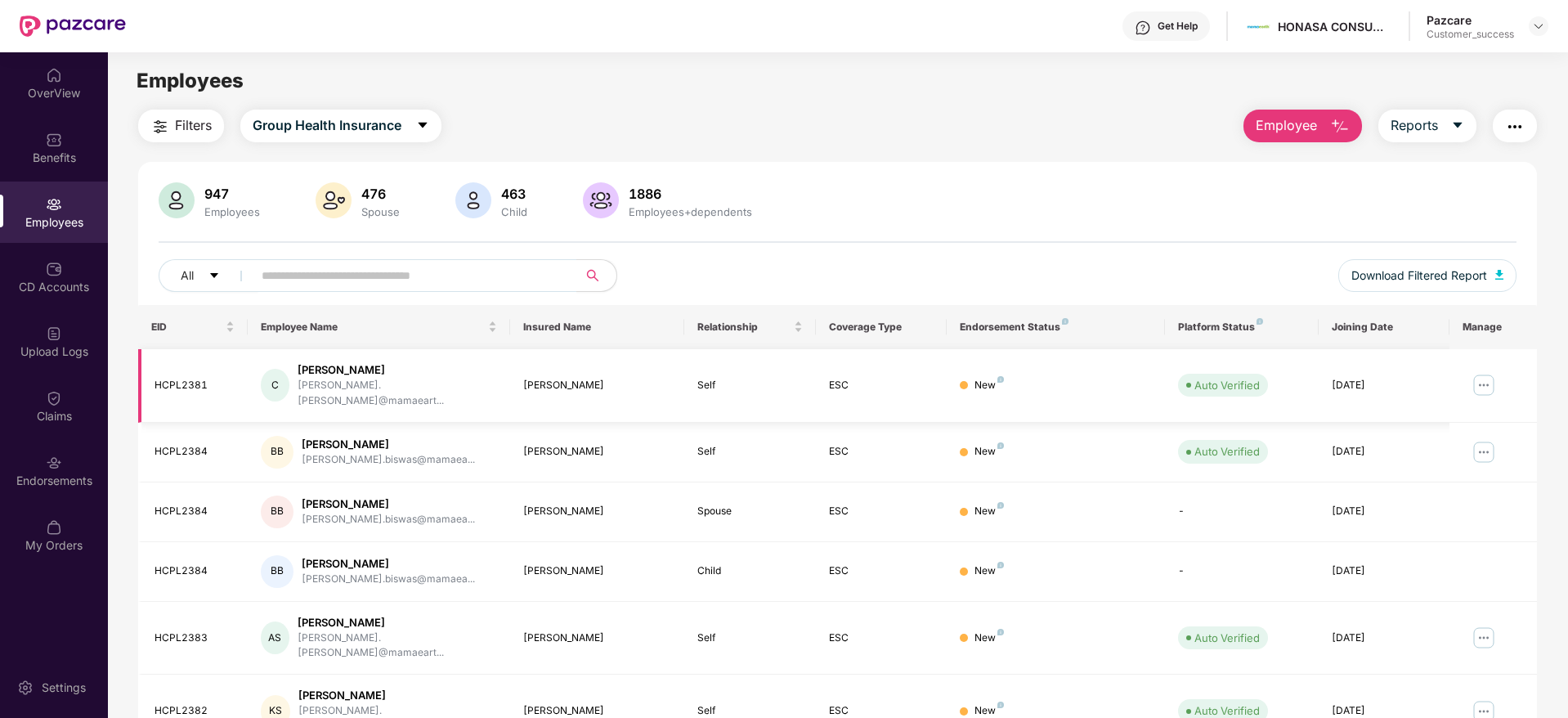
click at [1487, 374] on img at bounding box center [1483, 385] width 26 height 26
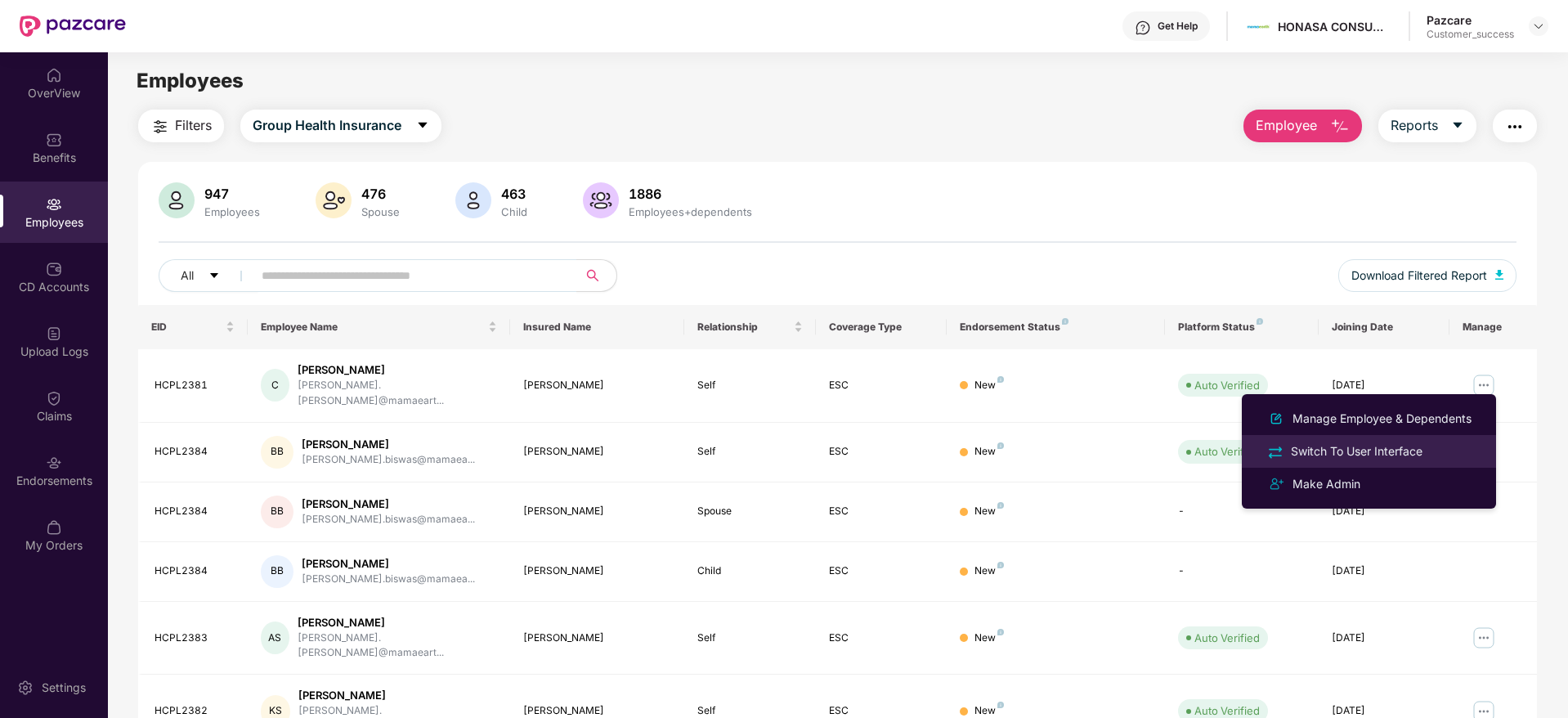
click at [1349, 457] on div "Switch To User Interface" at bounding box center [1356, 451] width 138 height 18
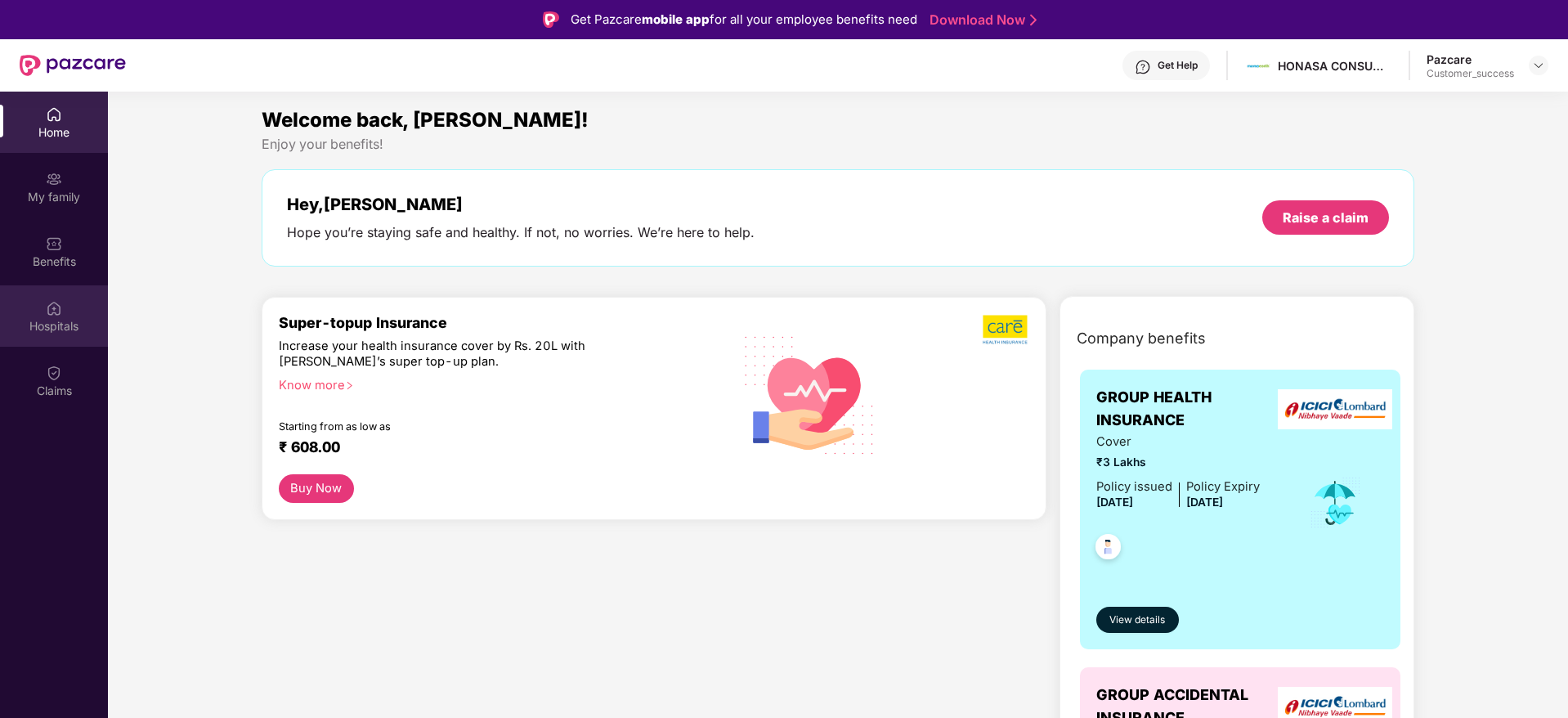
click at [55, 324] on div "Hospitals" at bounding box center [54, 326] width 108 height 16
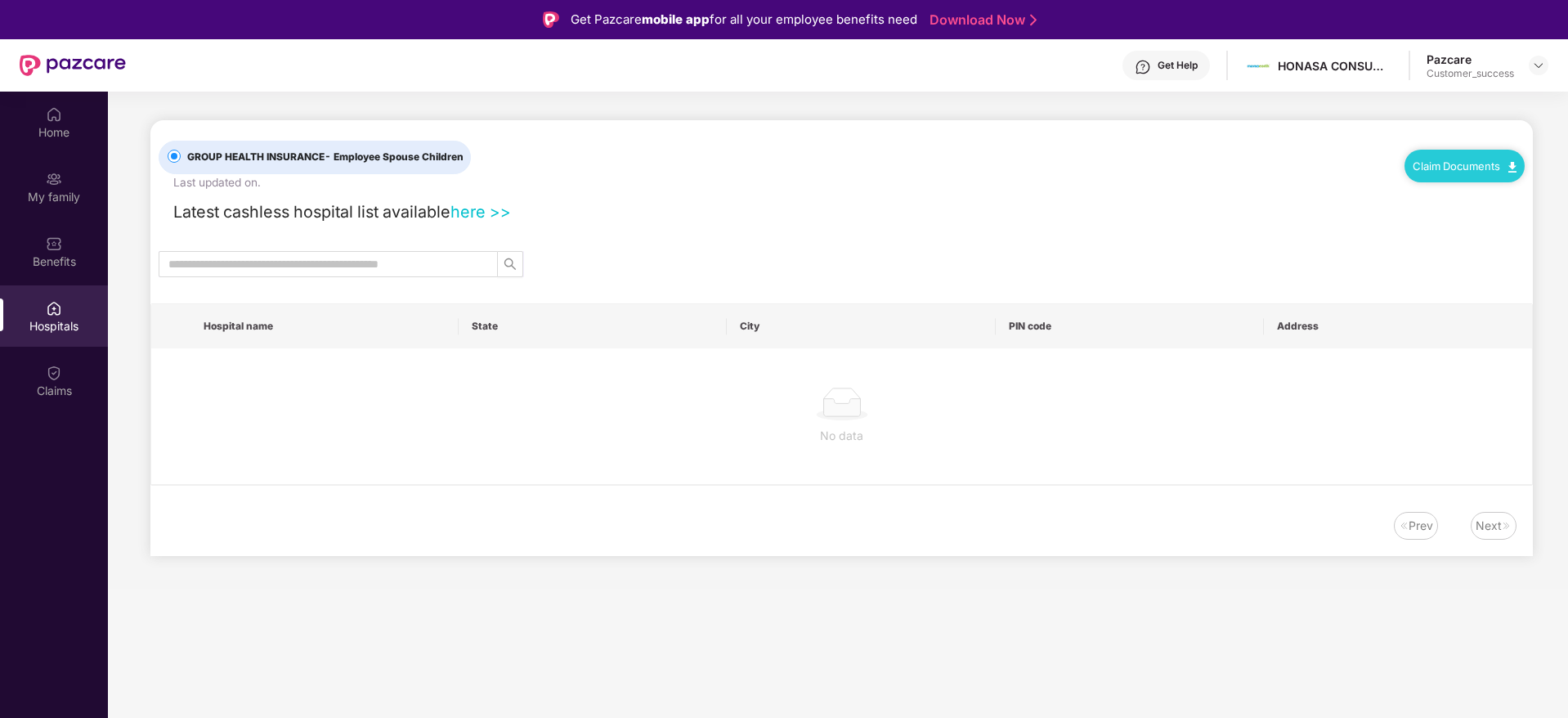
click at [472, 219] on link "here >>" at bounding box center [480, 212] width 61 height 19
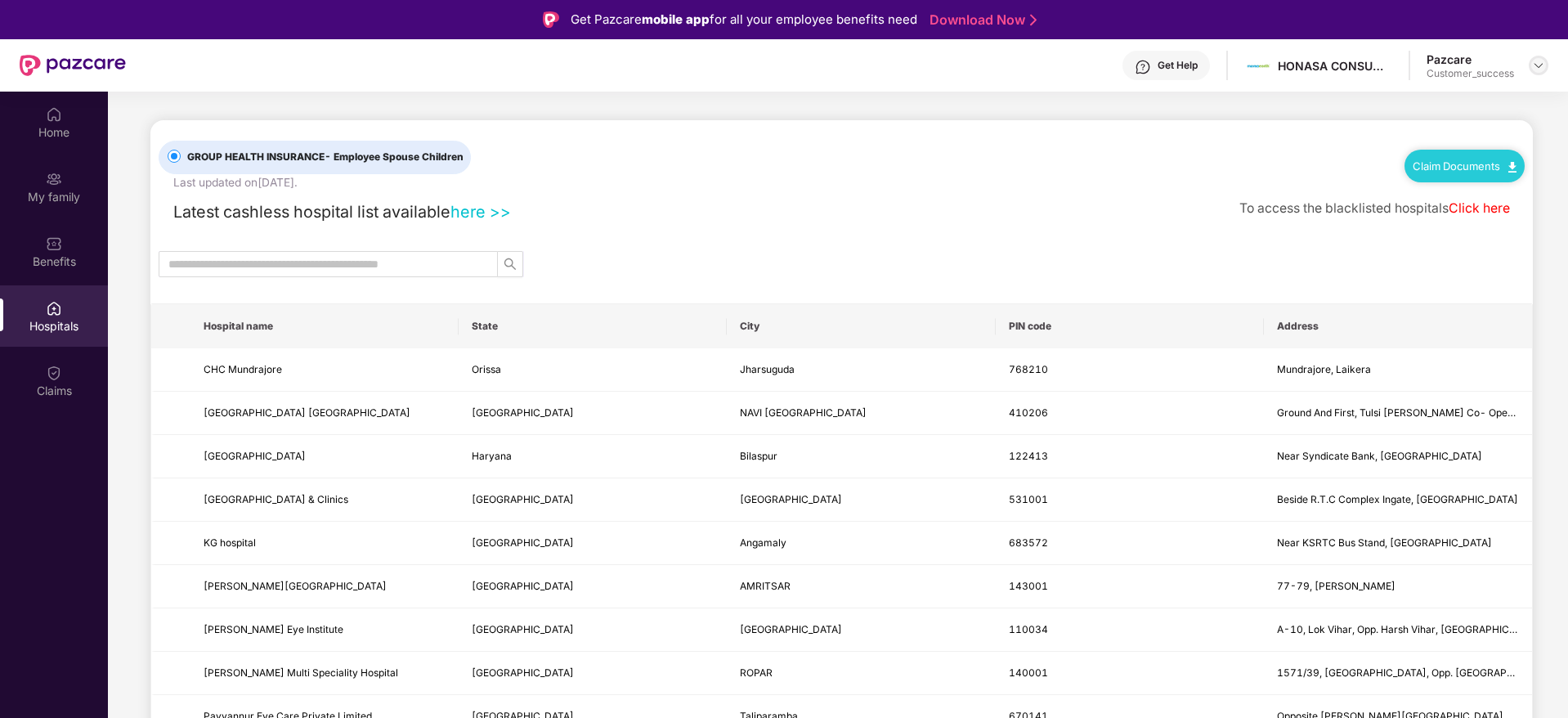
click at [1544, 57] on div at bounding box center [1539, 66] width 19 height 19
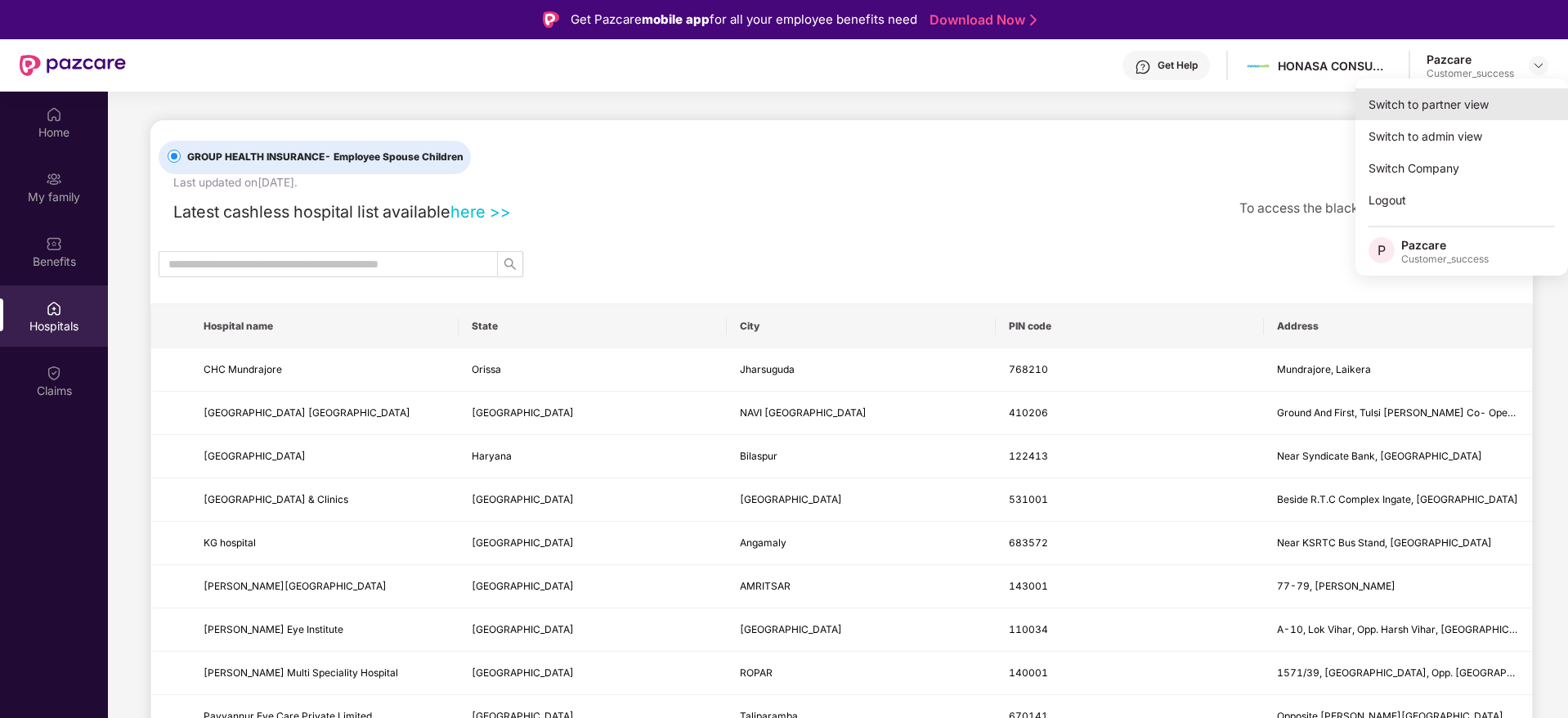
click at [1449, 114] on div "Switch to partner view" at bounding box center [1462, 103] width 213 height 32
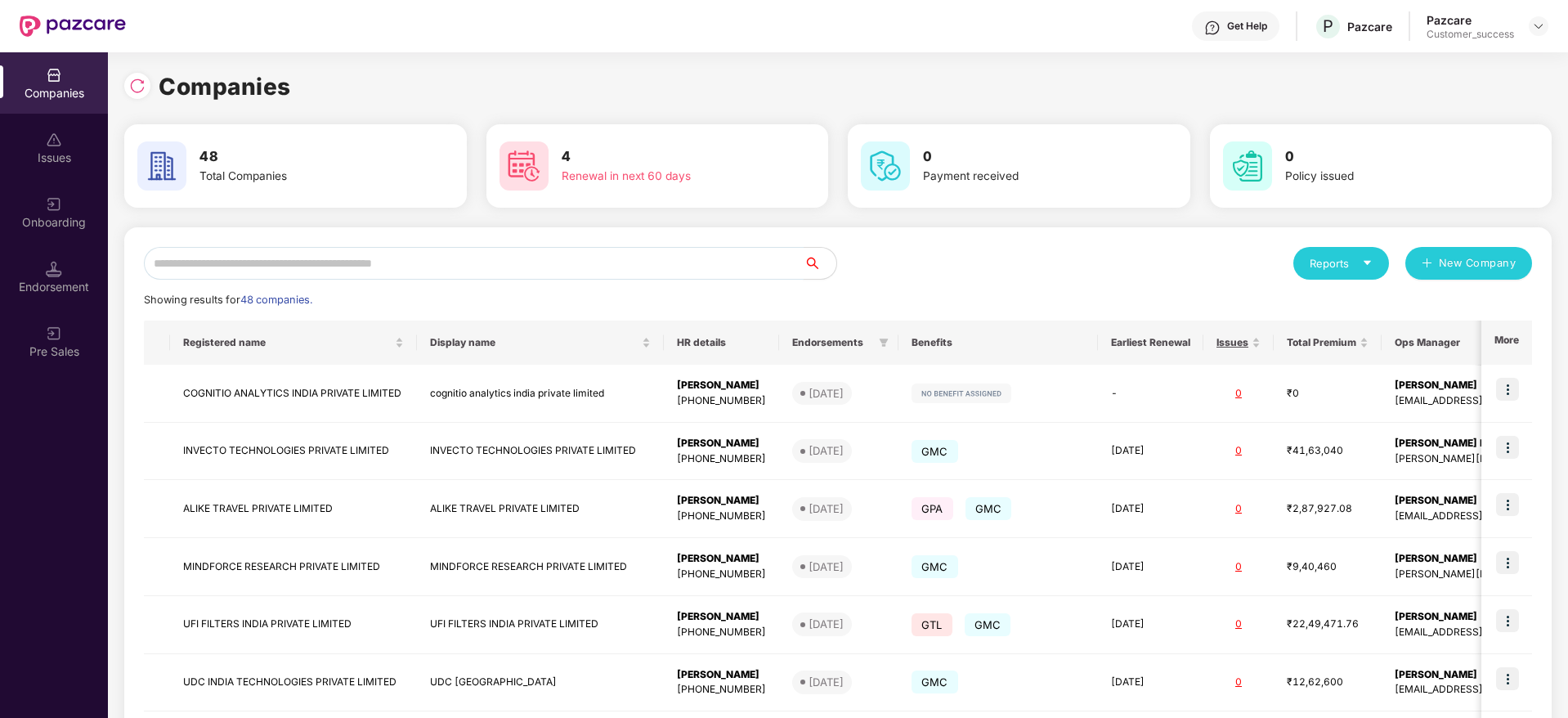
click at [328, 276] on input "text" at bounding box center [473, 264] width 660 height 33
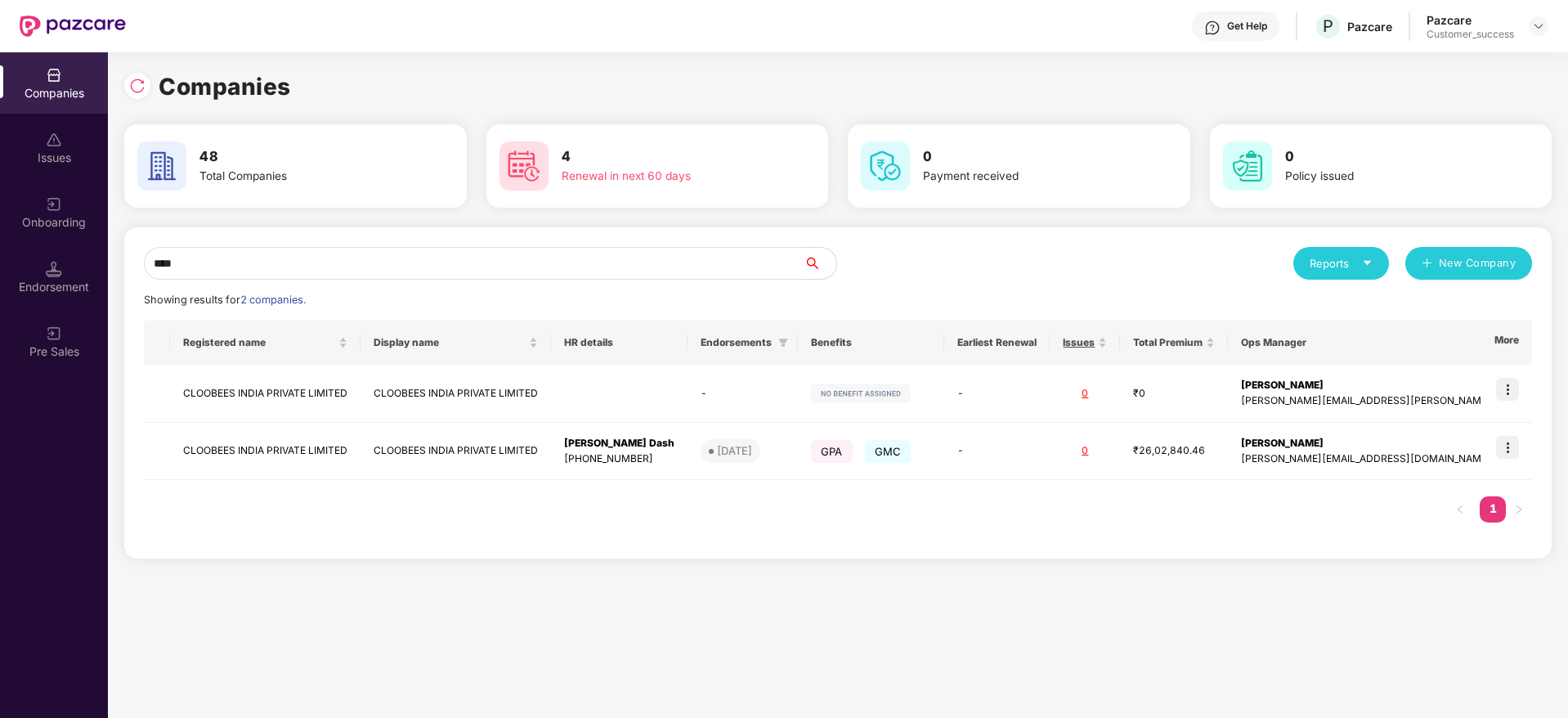
type input "****"
click at [406, 252] on input "****" at bounding box center [473, 264] width 660 height 33
click at [1507, 451] on img at bounding box center [1508, 447] width 23 height 23
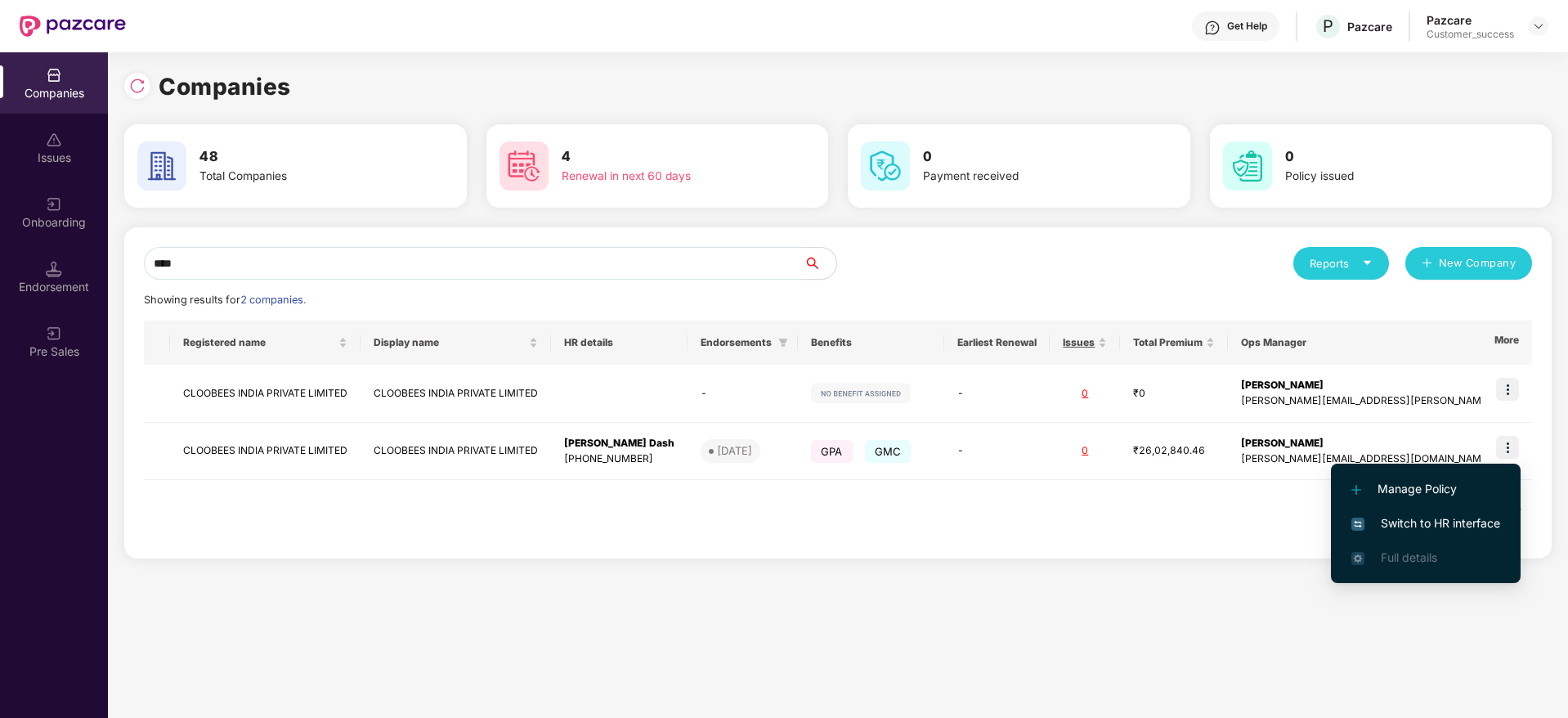
click at [1423, 527] on span "Switch to HR interface" at bounding box center [1426, 523] width 149 height 18
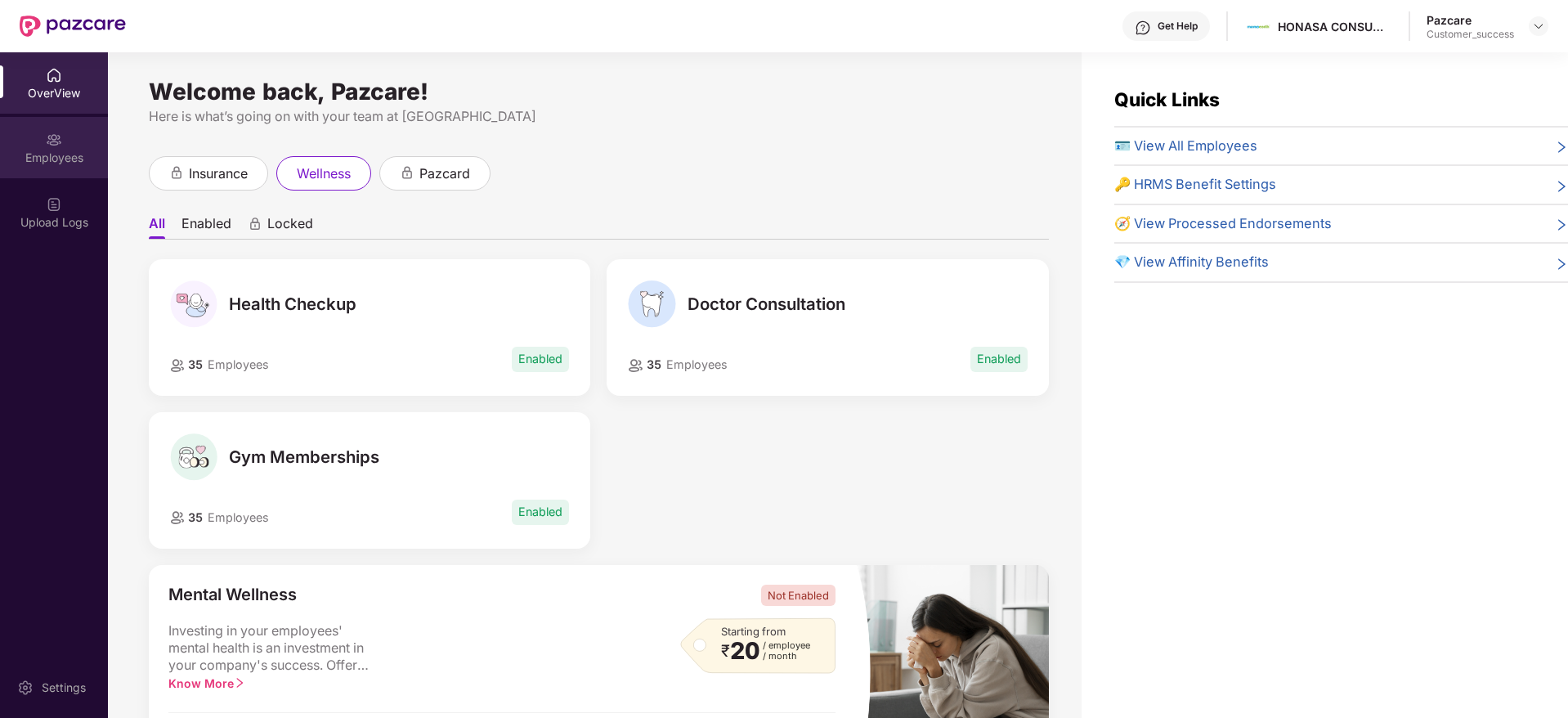
click at [61, 152] on div "Employees" at bounding box center [54, 158] width 108 height 16
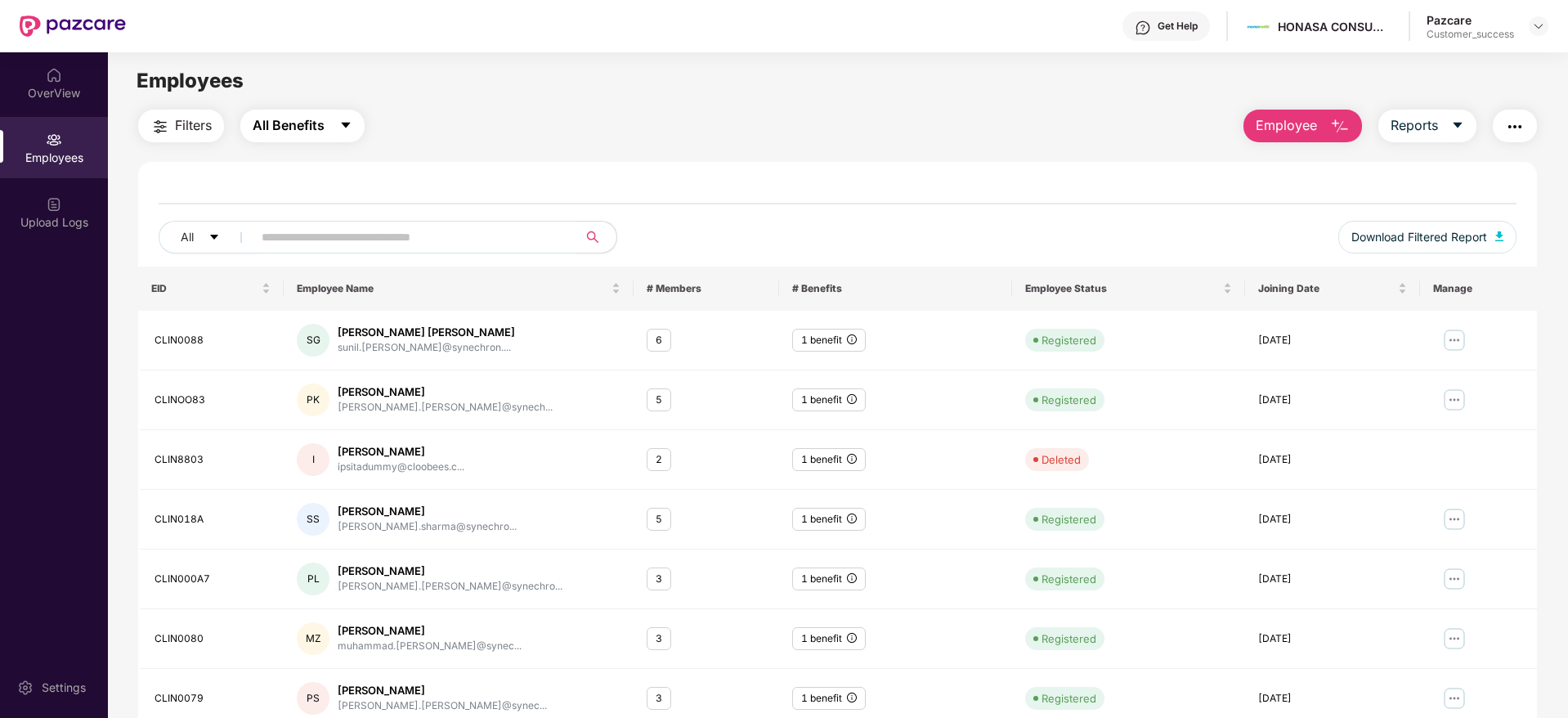
click at [325, 125] on span "All Benefits" at bounding box center [289, 125] width 71 height 20
click at [323, 166] on span "All Benefits" at bounding box center [310, 171] width 72 height 18
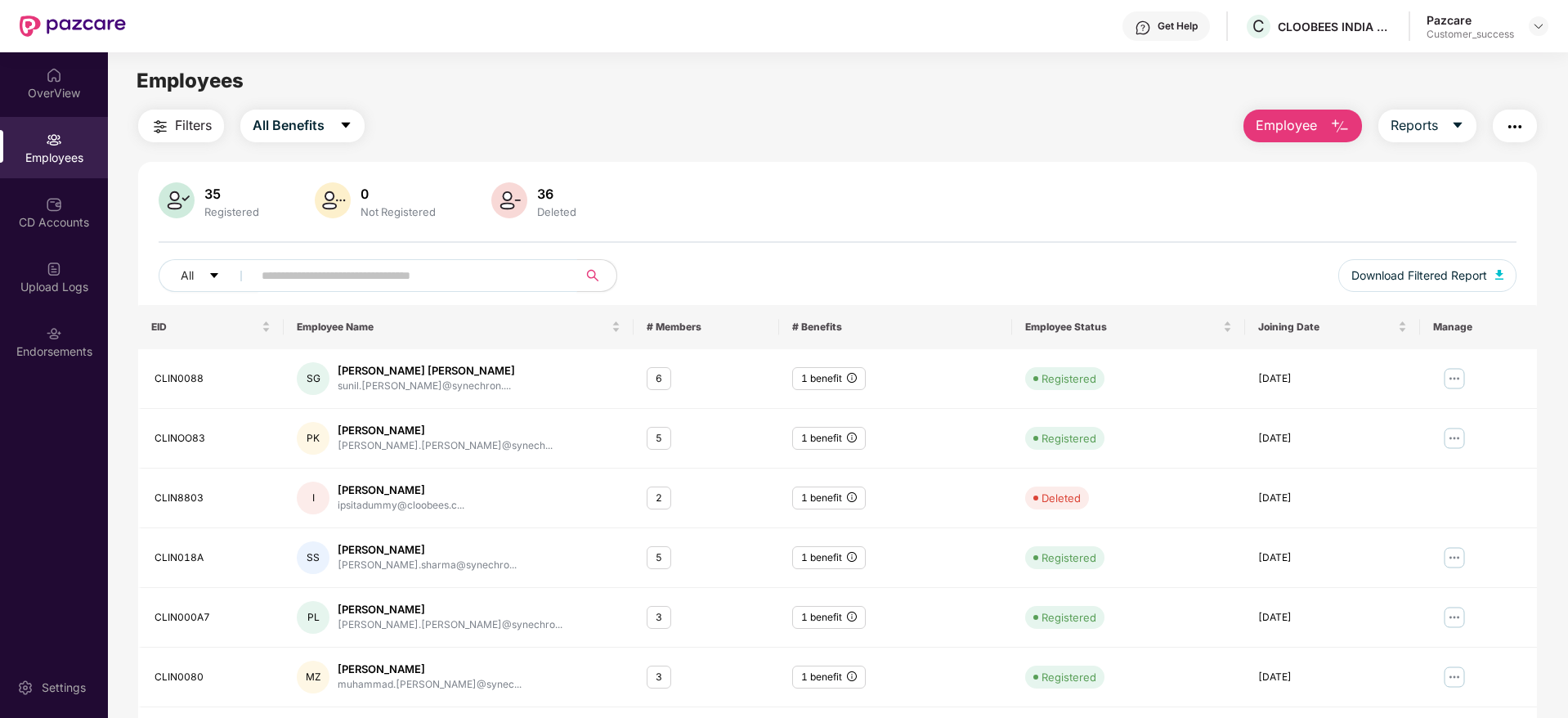
click at [326, 274] on input "text" at bounding box center [409, 275] width 294 height 24
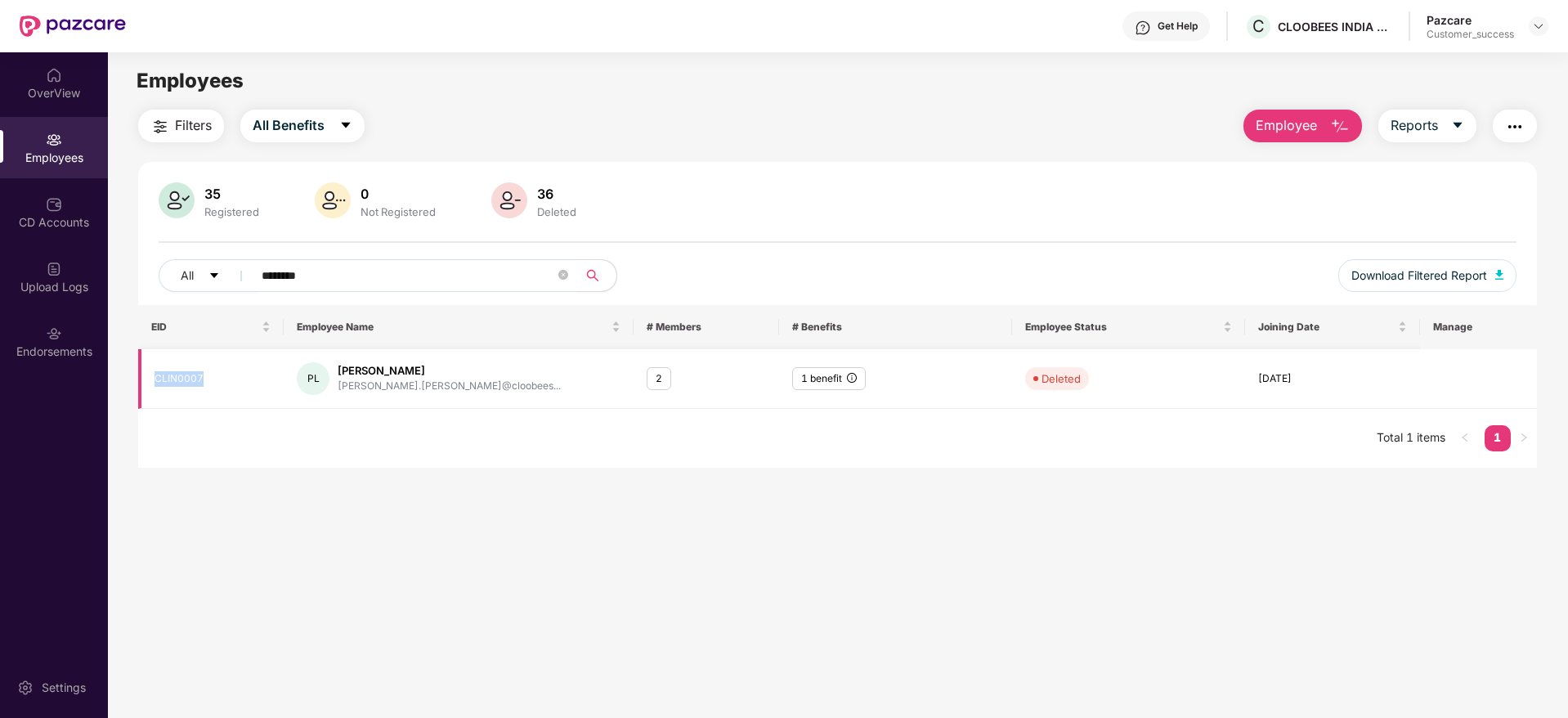
drag, startPoint x: 226, startPoint y: 378, endPoint x: 152, endPoint y: 377, distance: 74.0
click at [152, 377] on td "CLIN0007" at bounding box center [211, 379] width 146 height 60
copy div "CLIN0007"
drag, startPoint x: 327, startPoint y: 277, endPoint x: 202, endPoint y: 272, distance: 125.1
click at [202, 272] on div "All ********" at bounding box center [555, 275] width 792 height 33
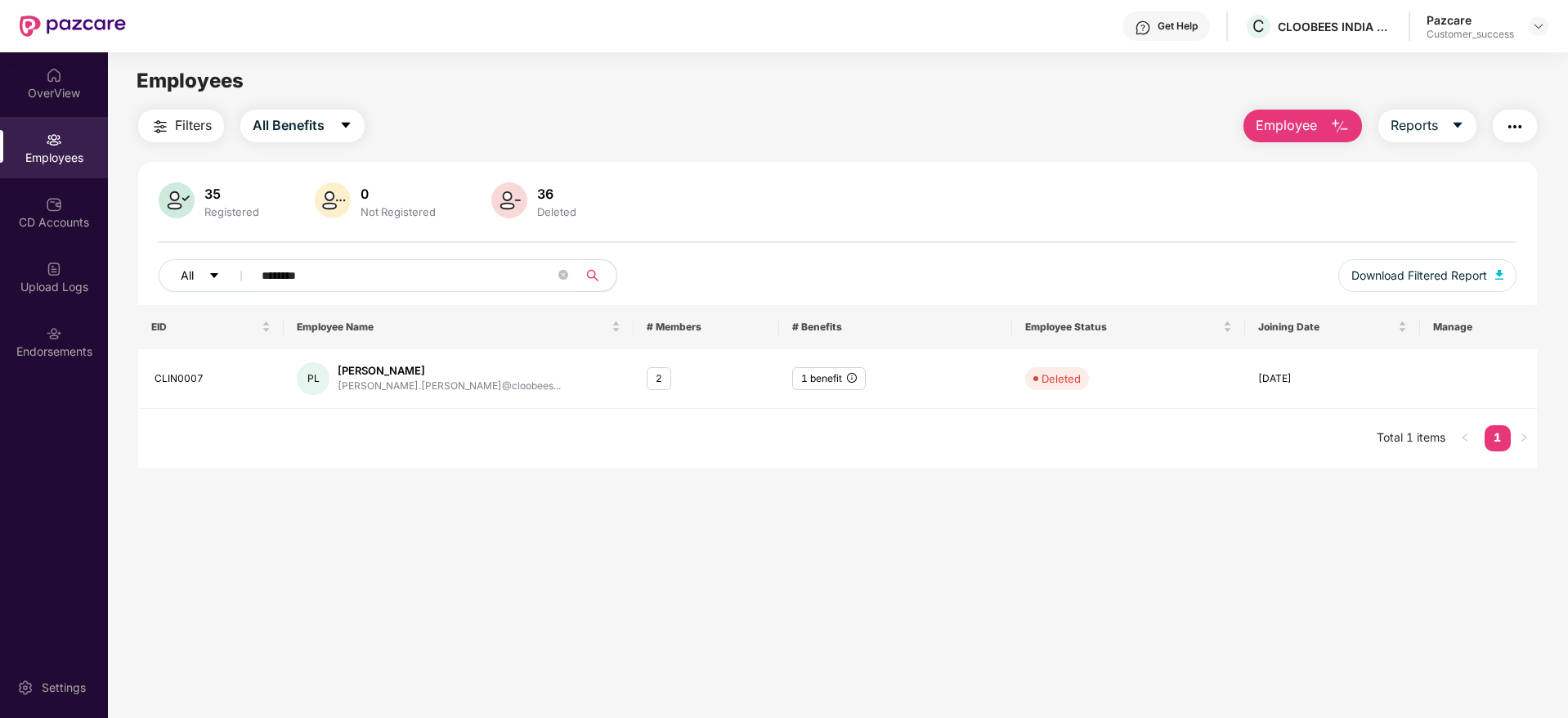
paste input "*****"
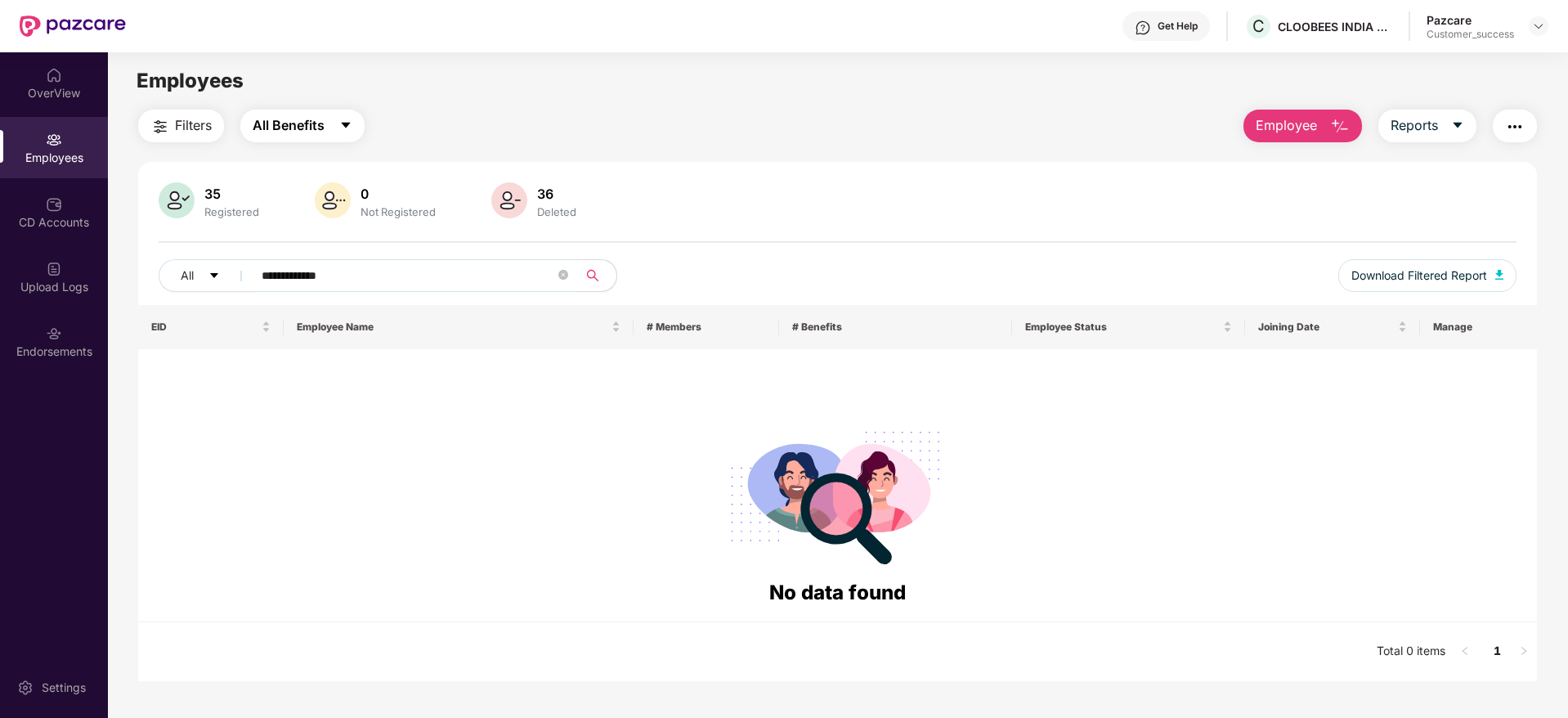
type input "**********"
click at [330, 129] on button "All Benefits" at bounding box center [302, 126] width 125 height 33
click at [475, 125] on div "Filters All Benefits Employee Reports" at bounding box center [838, 126] width 1399 height 33
